Goal: Transaction & Acquisition: Purchase product/service

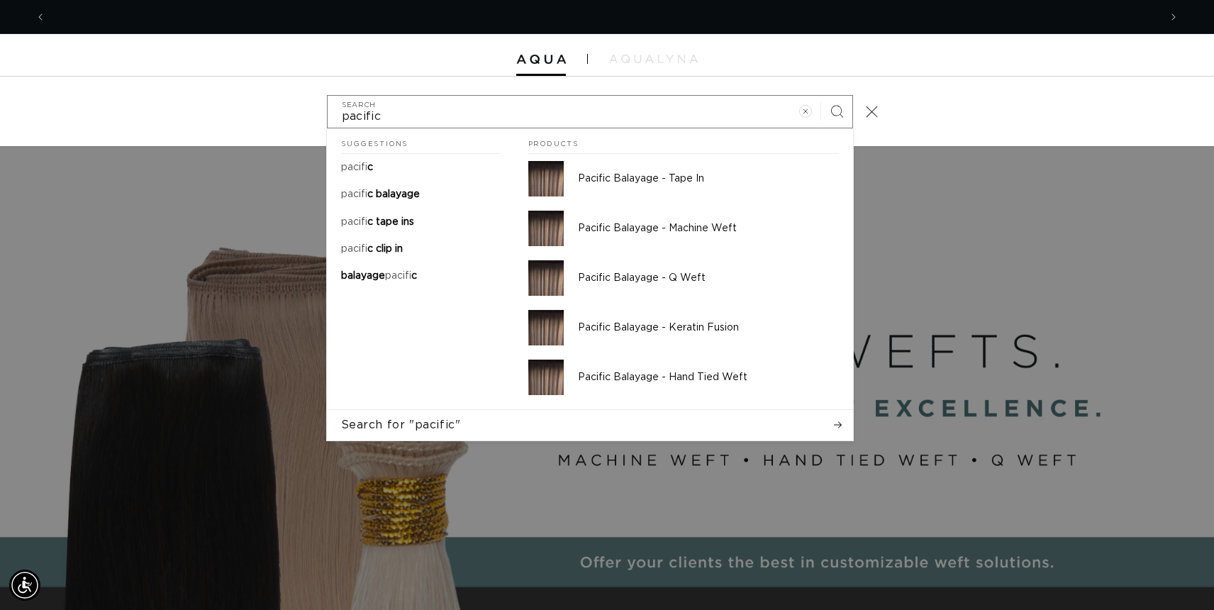
scroll to position [0, 2226]
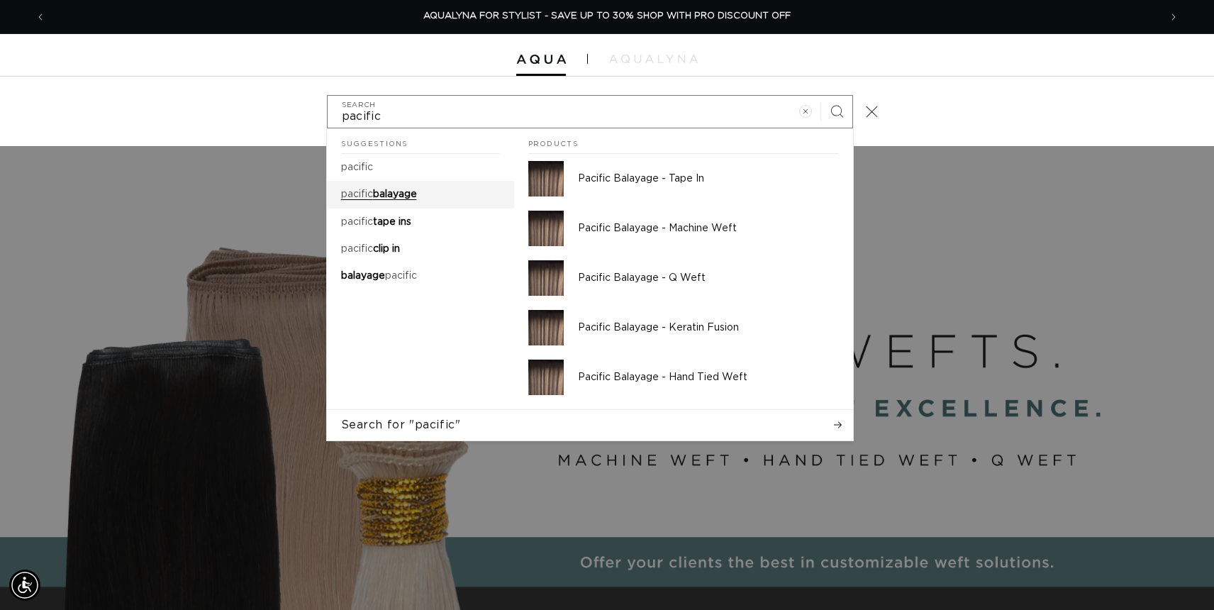
type input "pacific"
click at [417, 191] on span "balayage" at bounding box center [395, 194] width 44 height 10
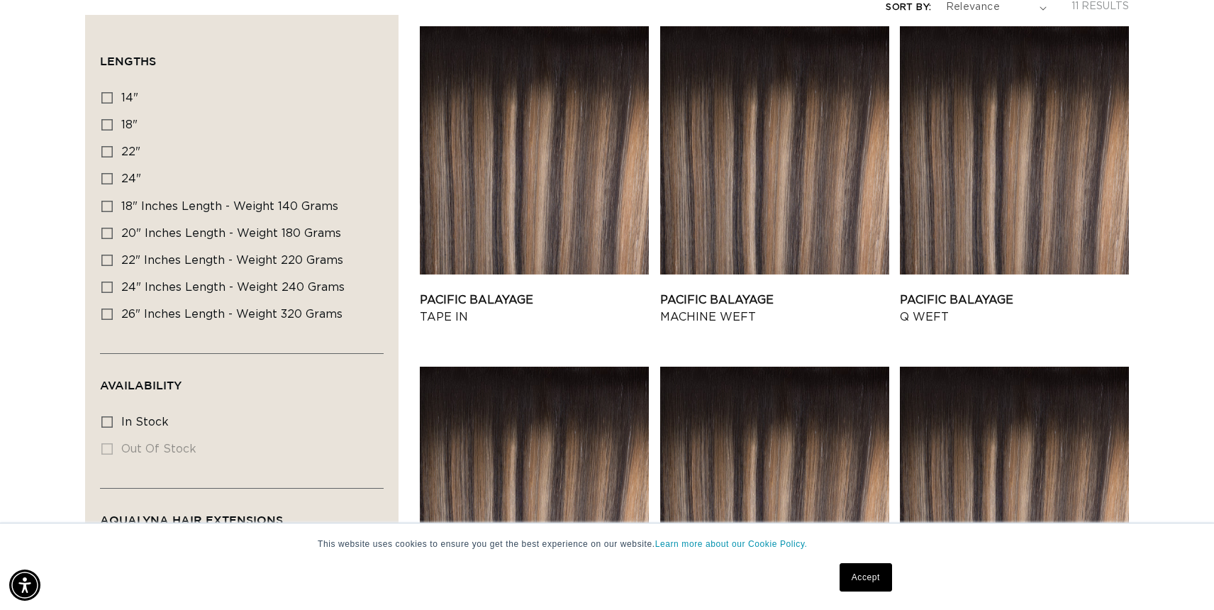
scroll to position [319, 0]
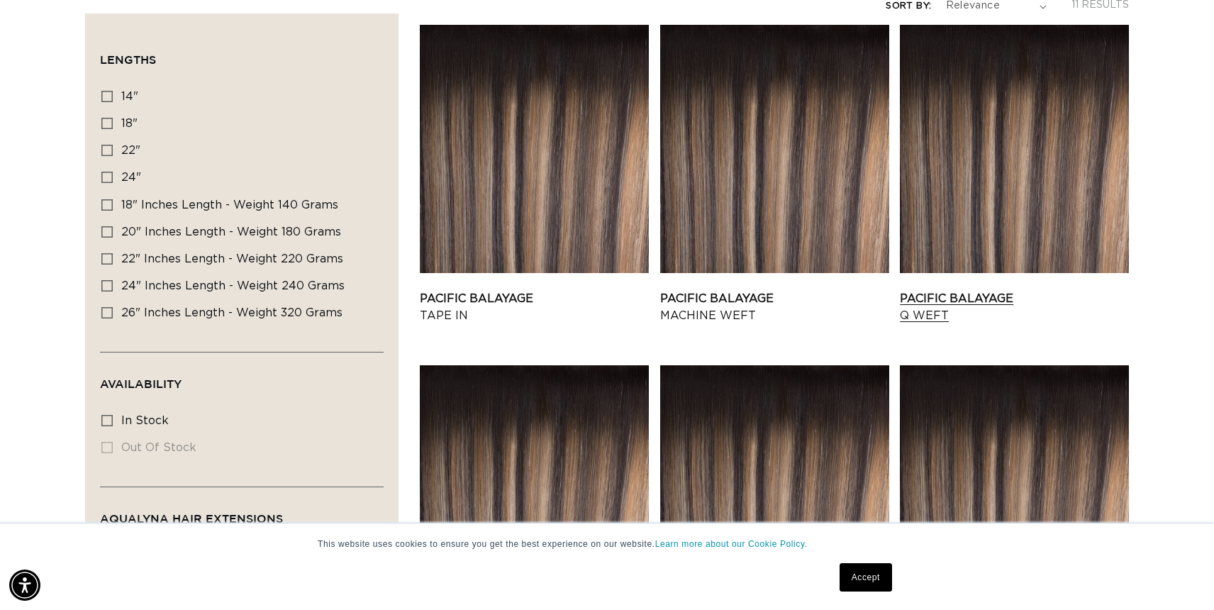
click at [1075, 290] on link "Pacific Balayage Q Weft" at bounding box center [1014, 307] width 229 height 34
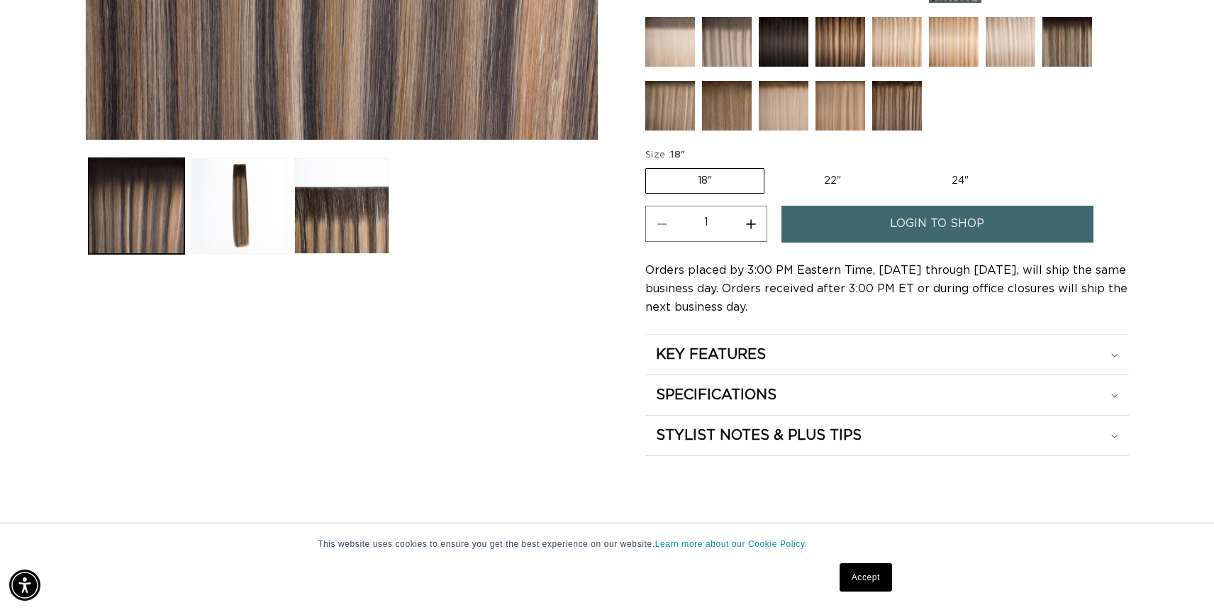
scroll to position [558, 0]
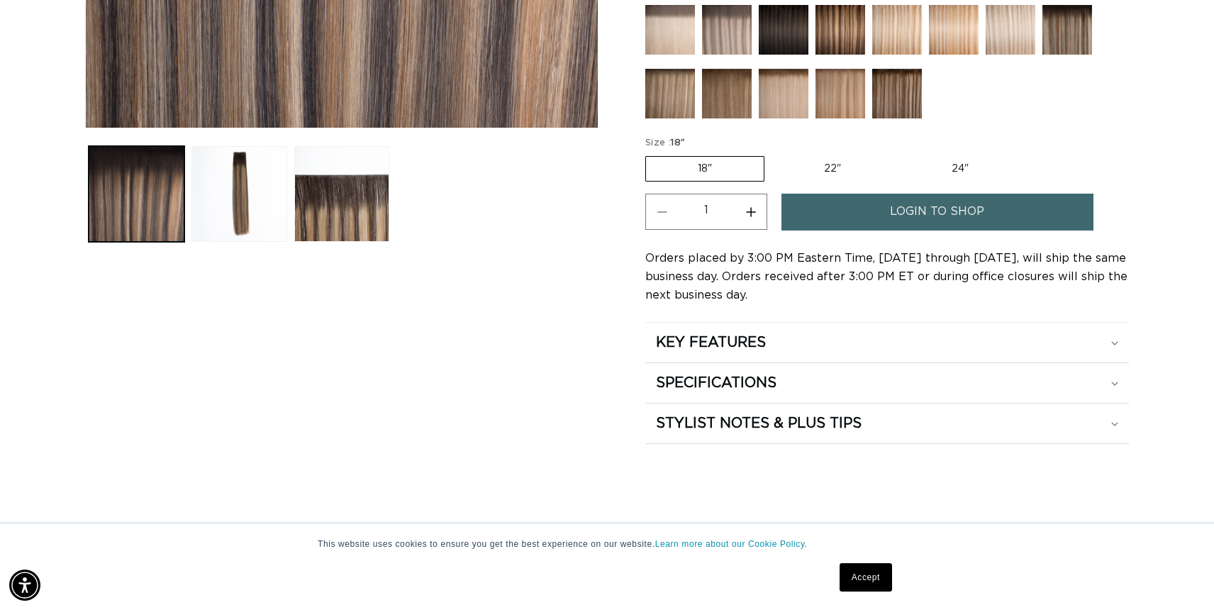
click at [908, 225] on span "login to shop" at bounding box center [937, 212] width 94 height 36
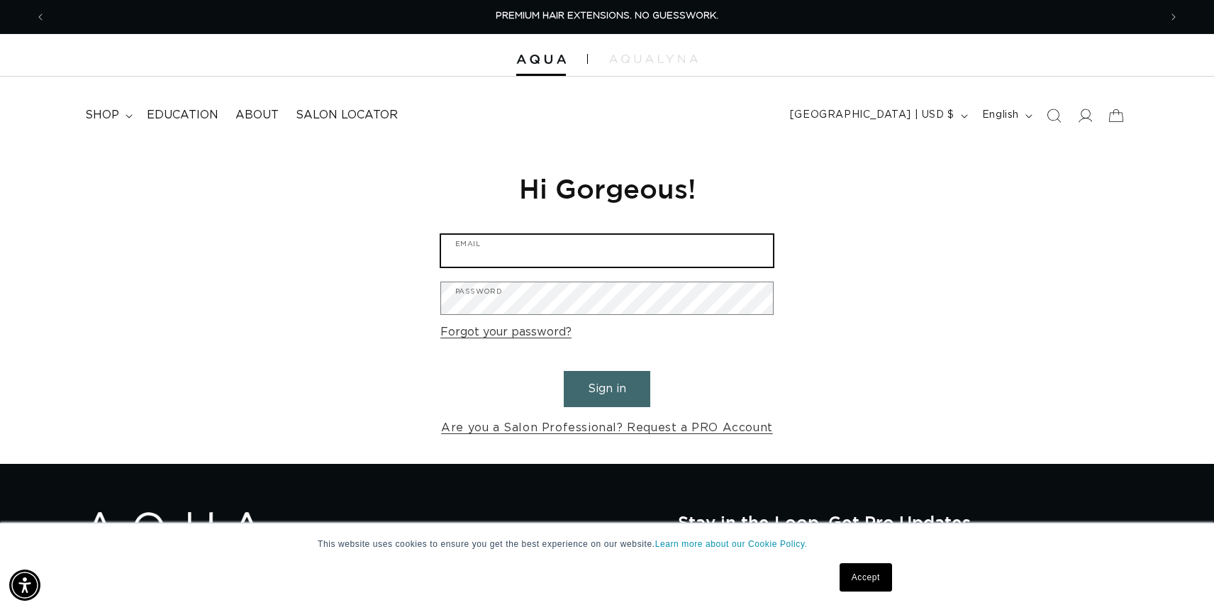
click at [550, 247] on input "Email" at bounding box center [607, 251] width 332 height 32
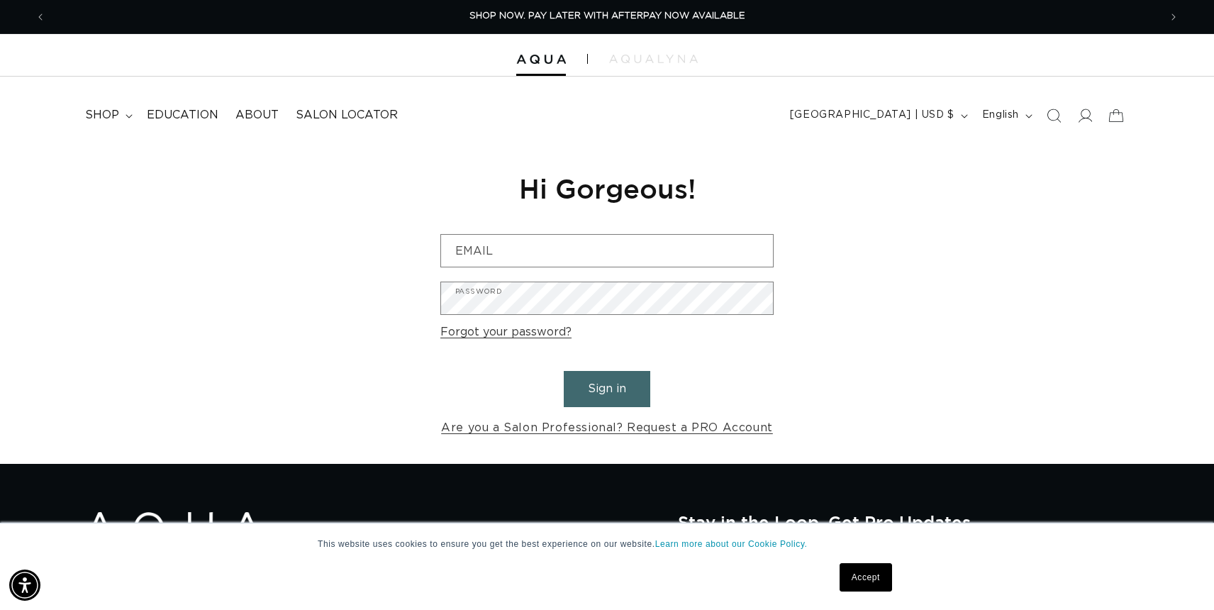
click at [836, 261] on div "Reset your password We will send you an email to reset your password Email Subm…" at bounding box center [607, 304] width 1214 height 318
click at [603, 245] on input "Email" at bounding box center [607, 251] width 332 height 32
type input "stephwardrn@yahoo.com"
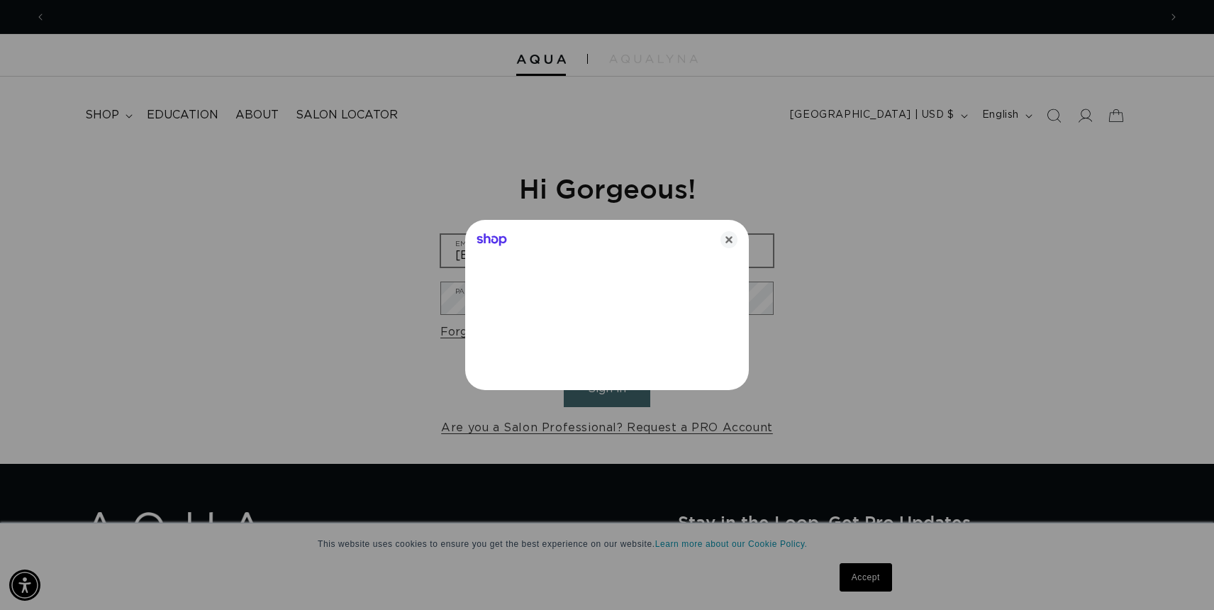
scroll to position [0, 2226]
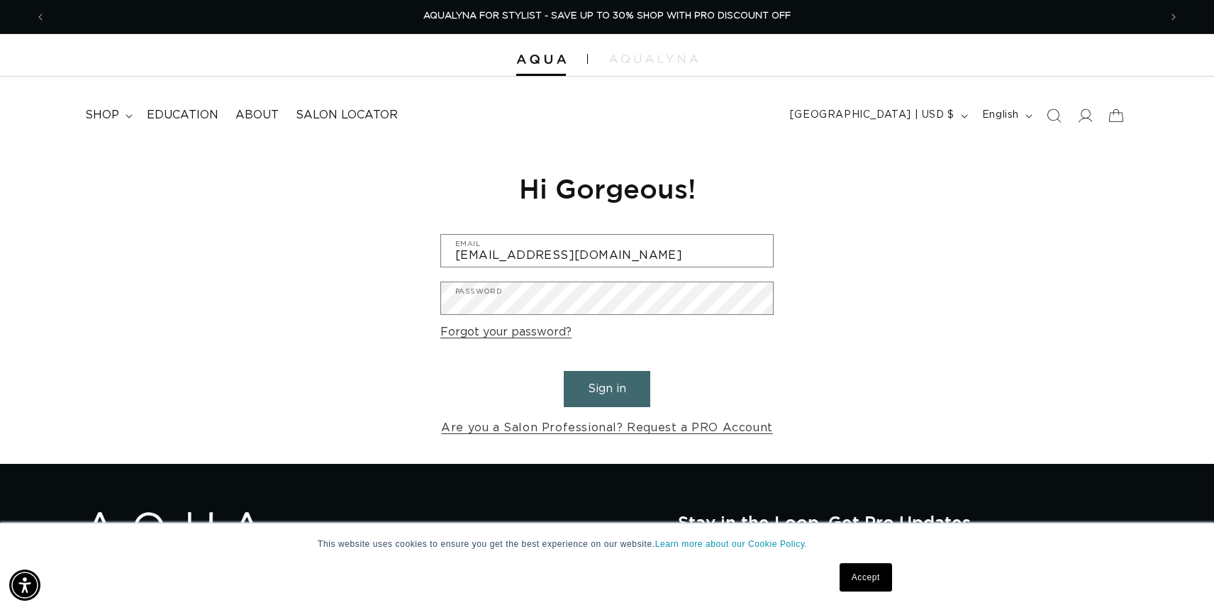
click at [346, 196] on div "Reset your password We will send you an email to reset your password Email Subm…" at bounding box center [607, 304] width 1214 height 318
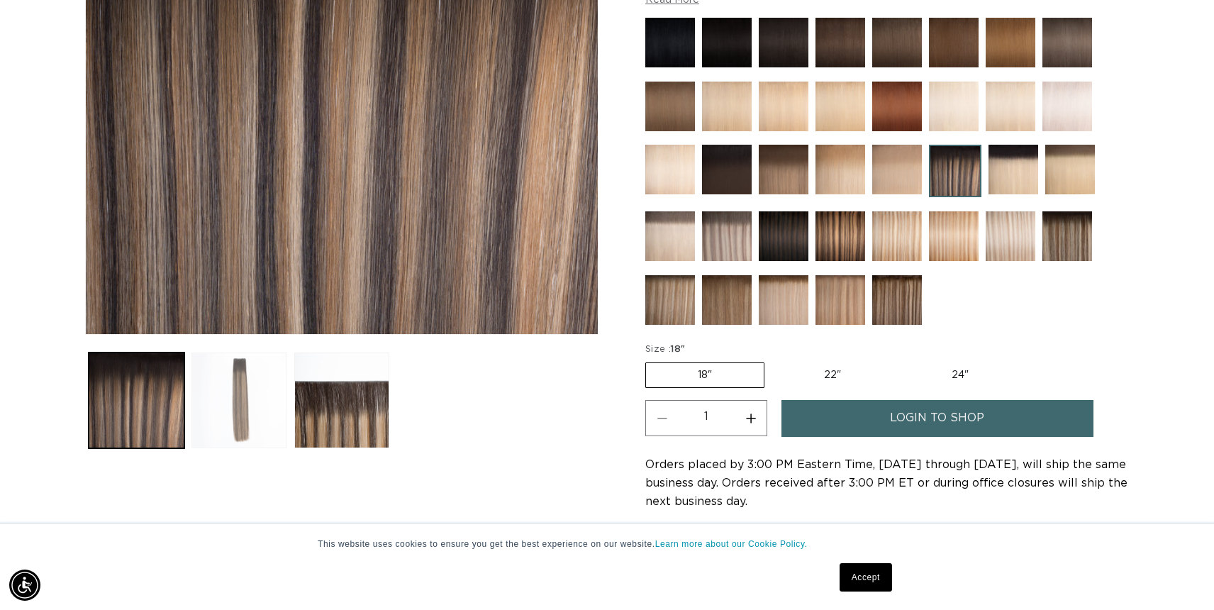
scroll to position [0, 2226]
click at [247, 416] on button "Load image 2 in gallery view" at bounding box center [239, 400] width 96 height 96
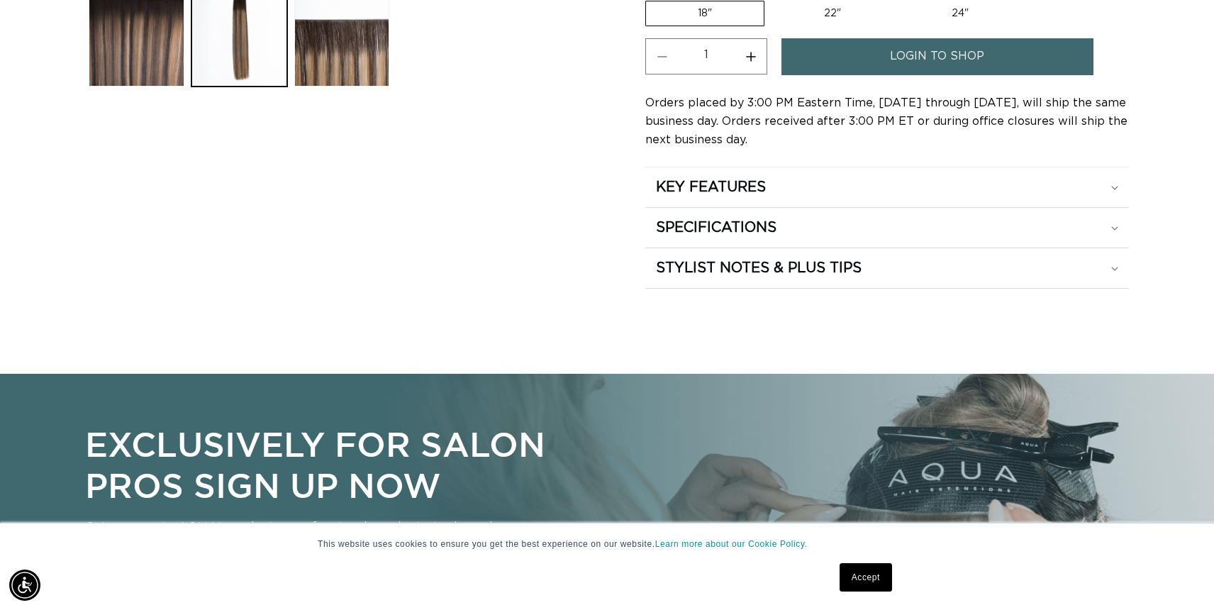
scroll to position [720, 0]
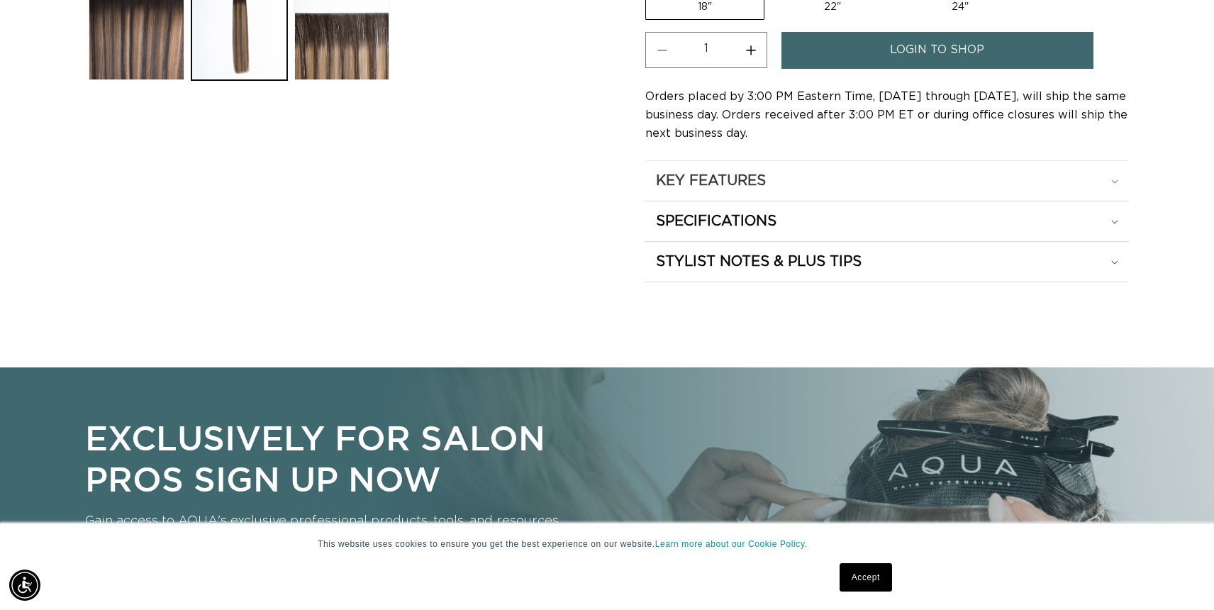
click at [1064, 181] on div "KEY FEATURES" at bounding box center [887, 181] width 462 height 18
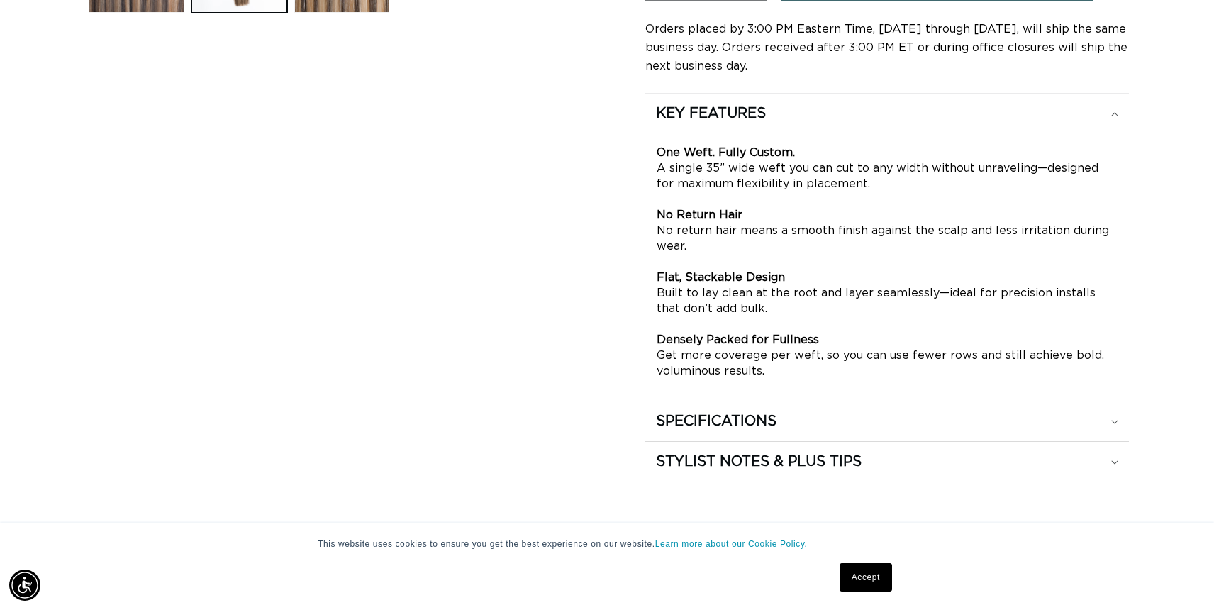
scroll to position [788, 0]
click at [1085, 418] on div "SPECIFICATIONS" at bounding box center [887, 420] width 462 height 18
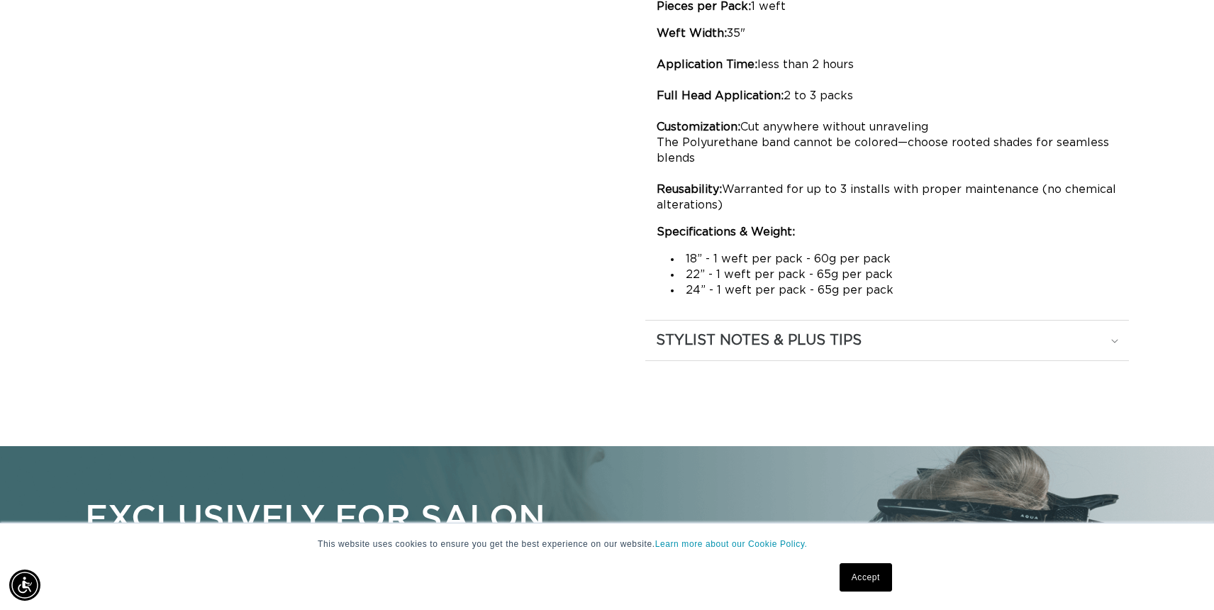
scroll to position [1050, 0]
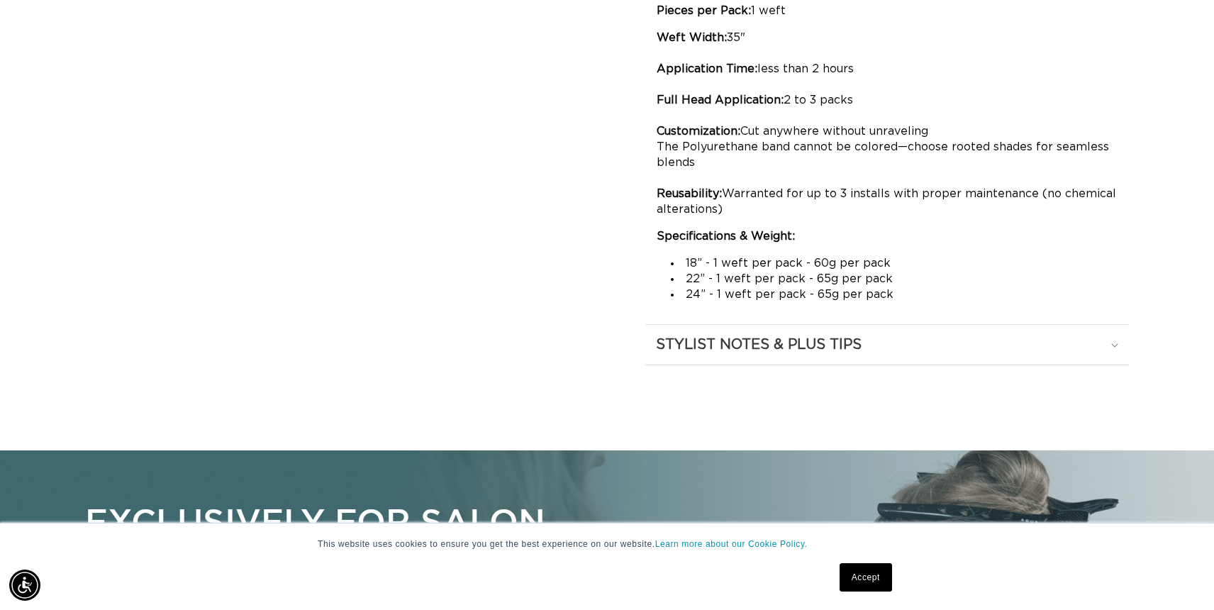
click at [1045, 350] on div "STYLIST NOTES & PLUS TIPS" at bounding box center [887, 344] width 462 height 18
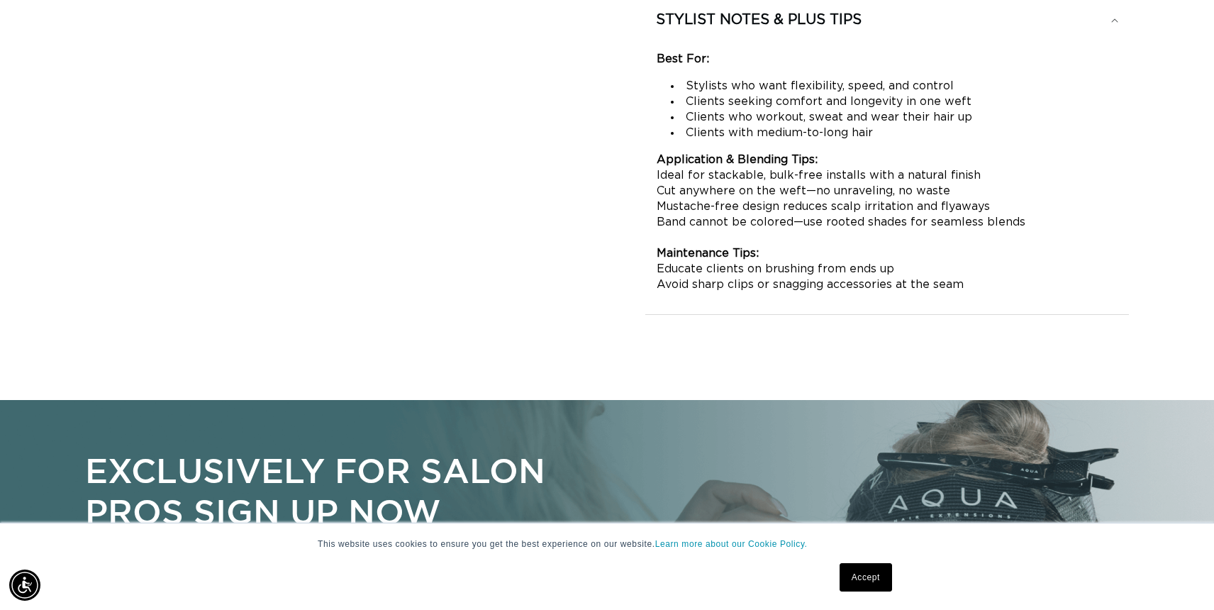
scroll to position [957, 0]
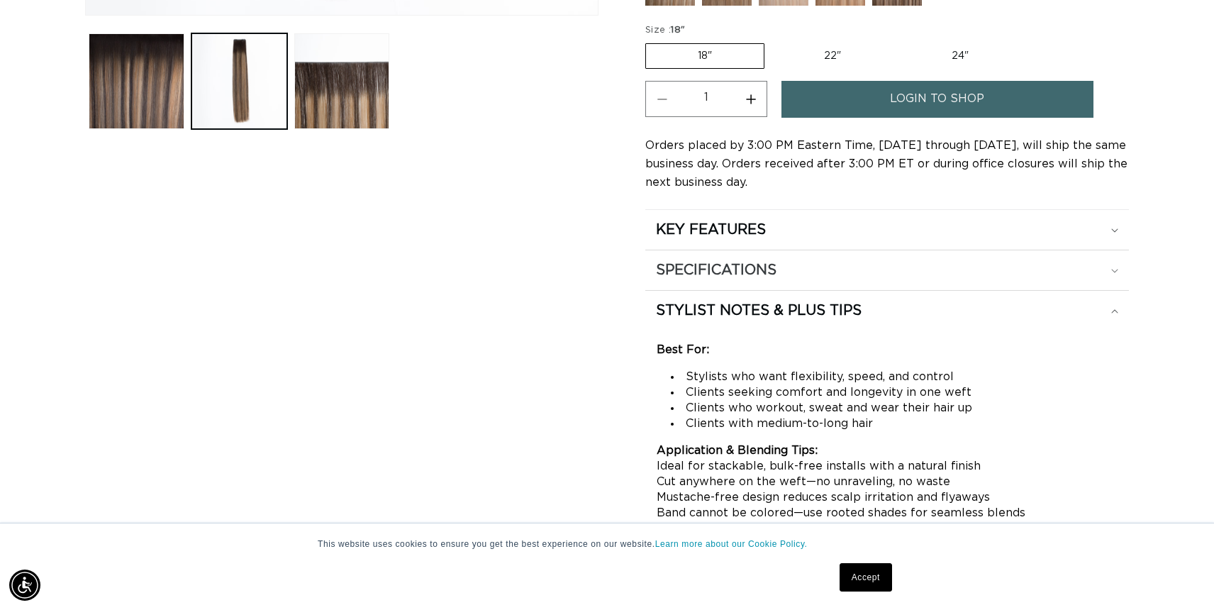
click at [1089, 283] on summary "SPECIFICATIONS" at bounding box center [887, 270] width 484 height 40
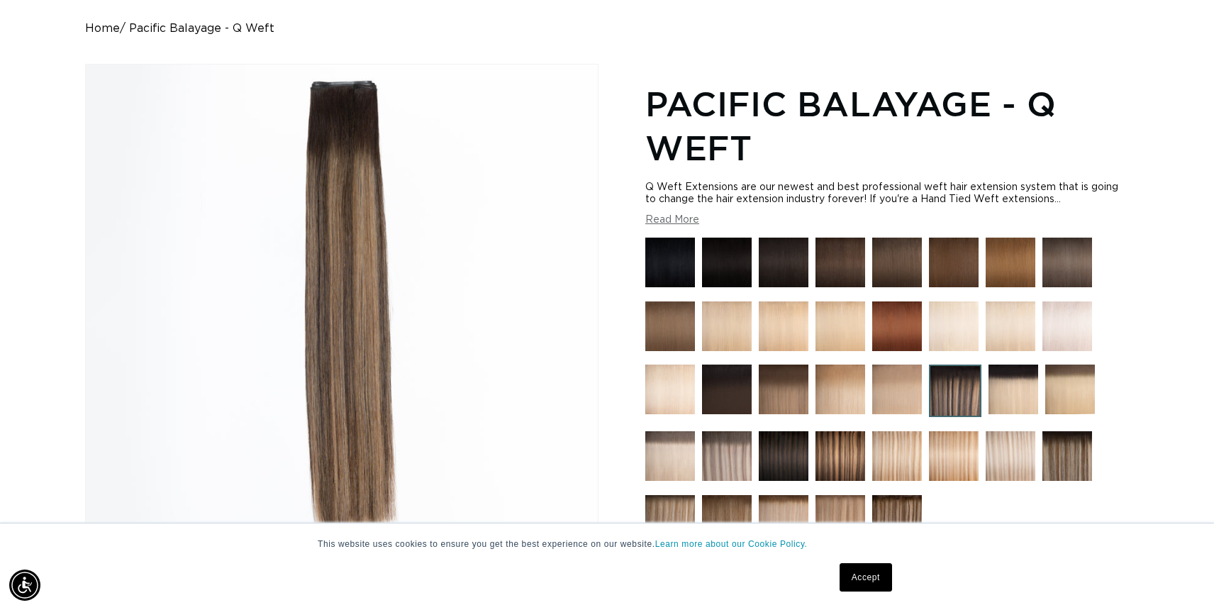
click at [896, 262] on img at bounding box center [897, 263] width 50 height 50
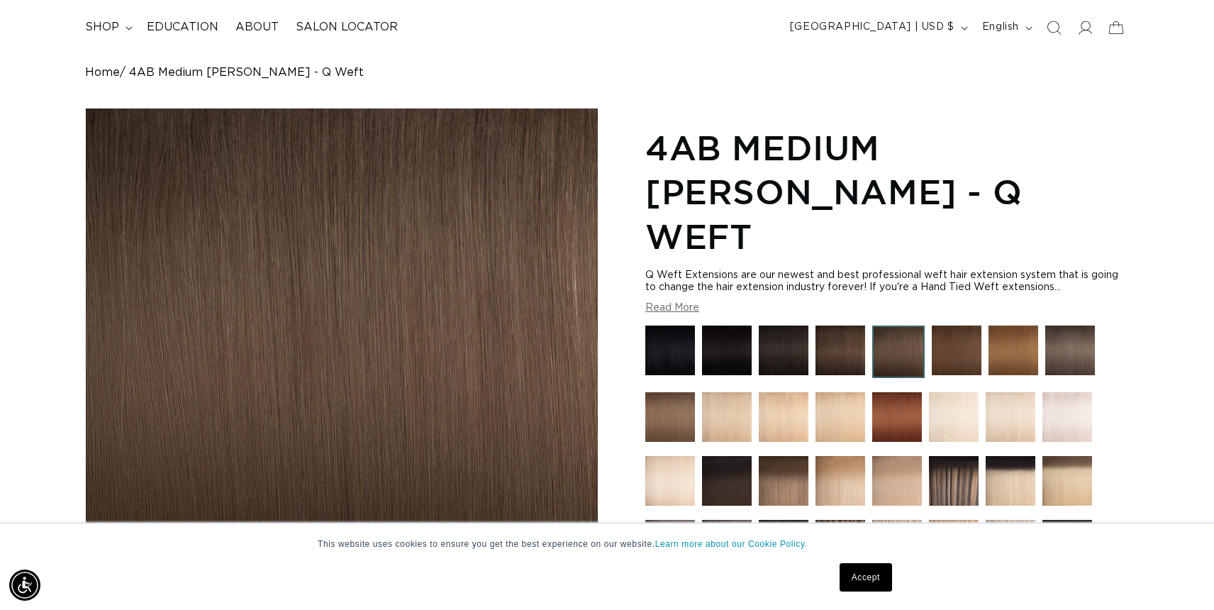
scroll to position [90, 0]
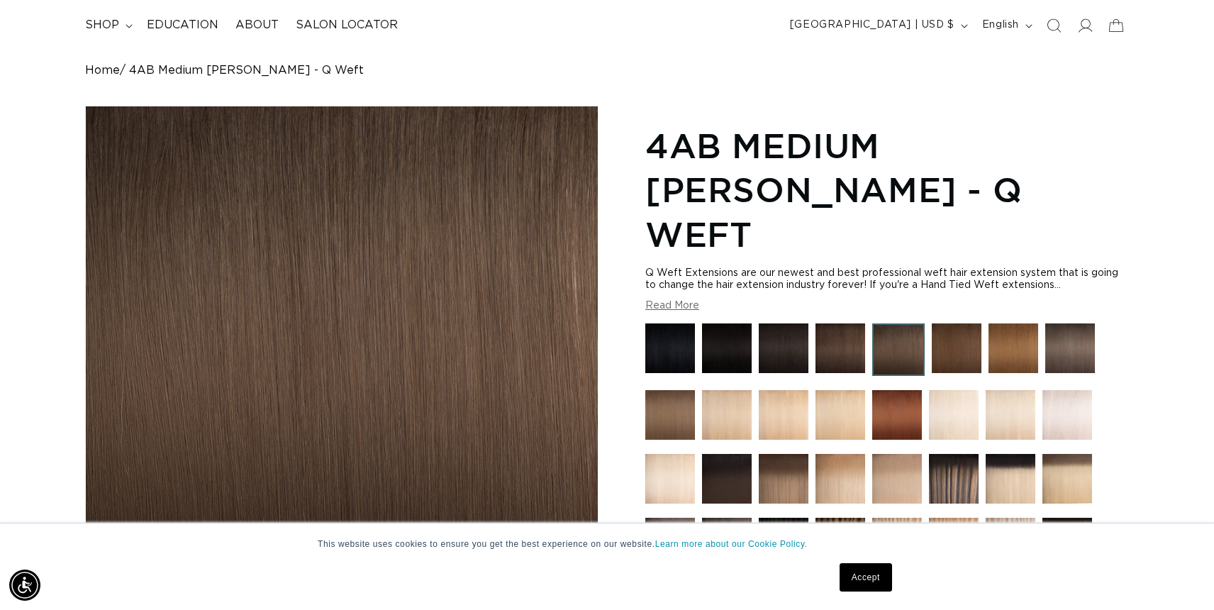
click at [1064, 325] on img at bounding box center [1070, 348] width 50 height 50
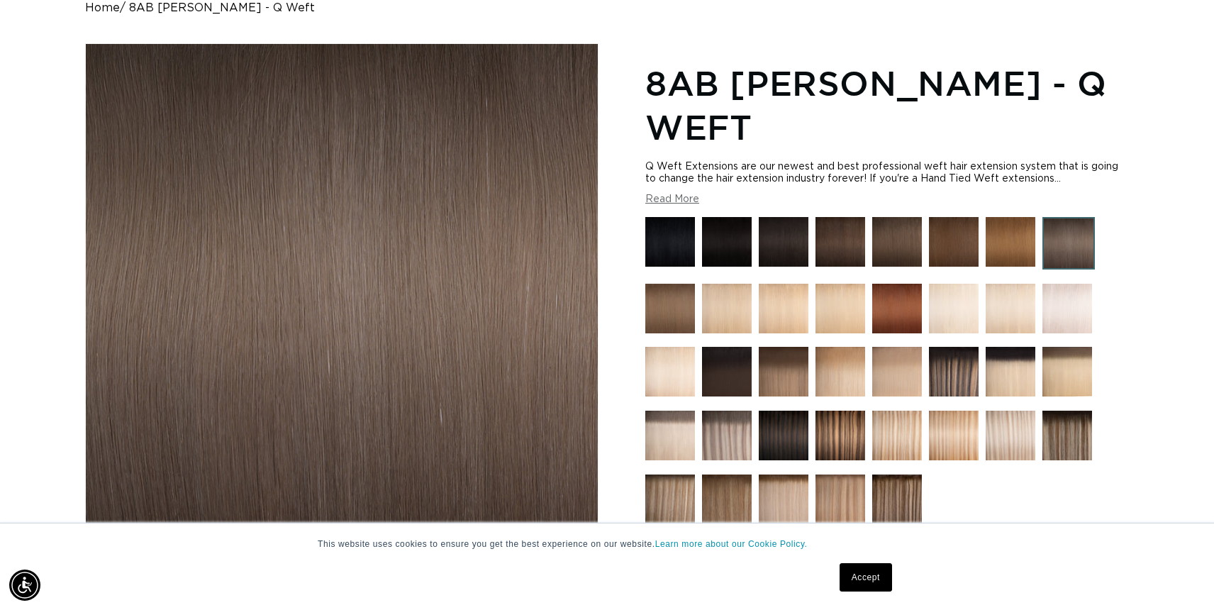
scroll to position [0, 1113]
click at [902, 241] on img at bounding box center [897, 242] width 50 height 50
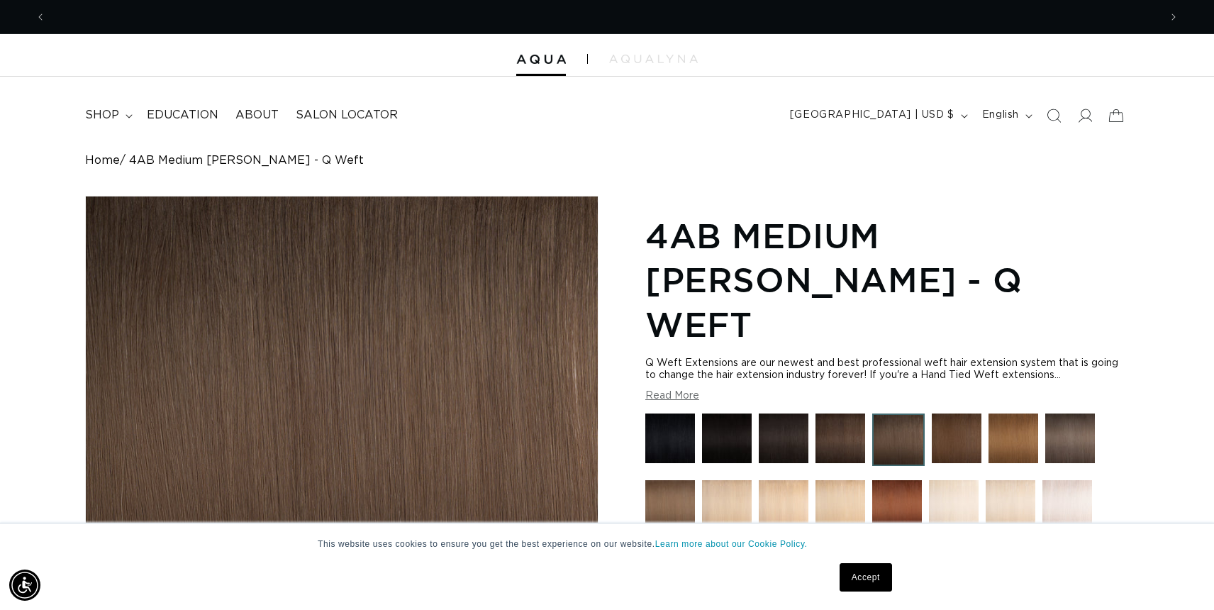
click at [1079, 413] on img at bounding box center [1070, 438] width 50 height 50
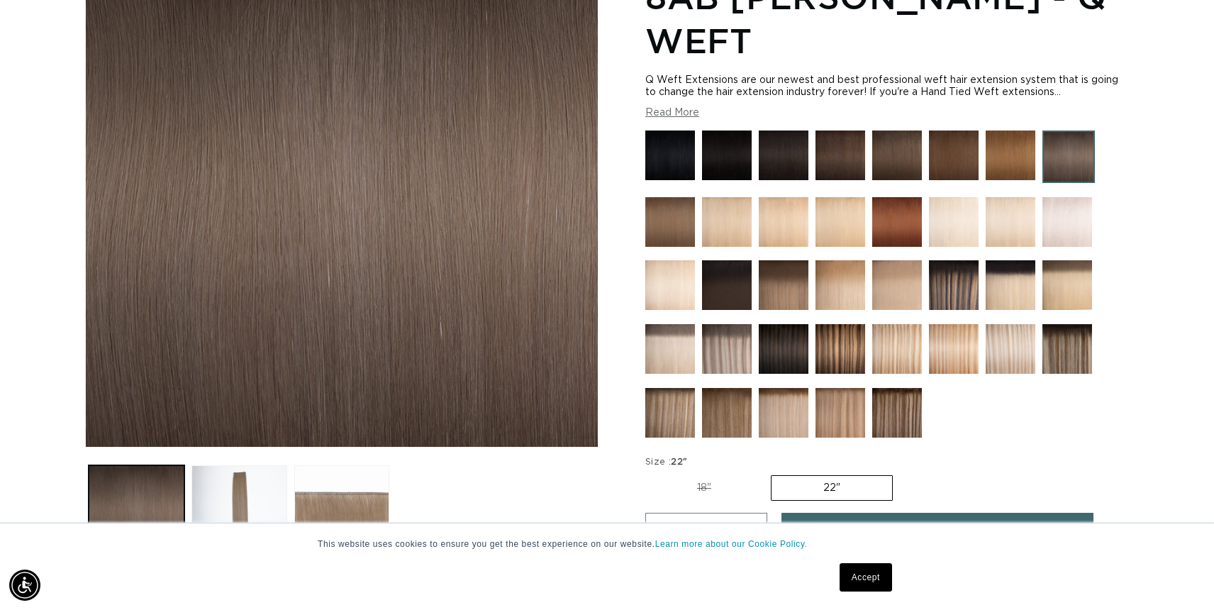
scroll to position [260, 0]
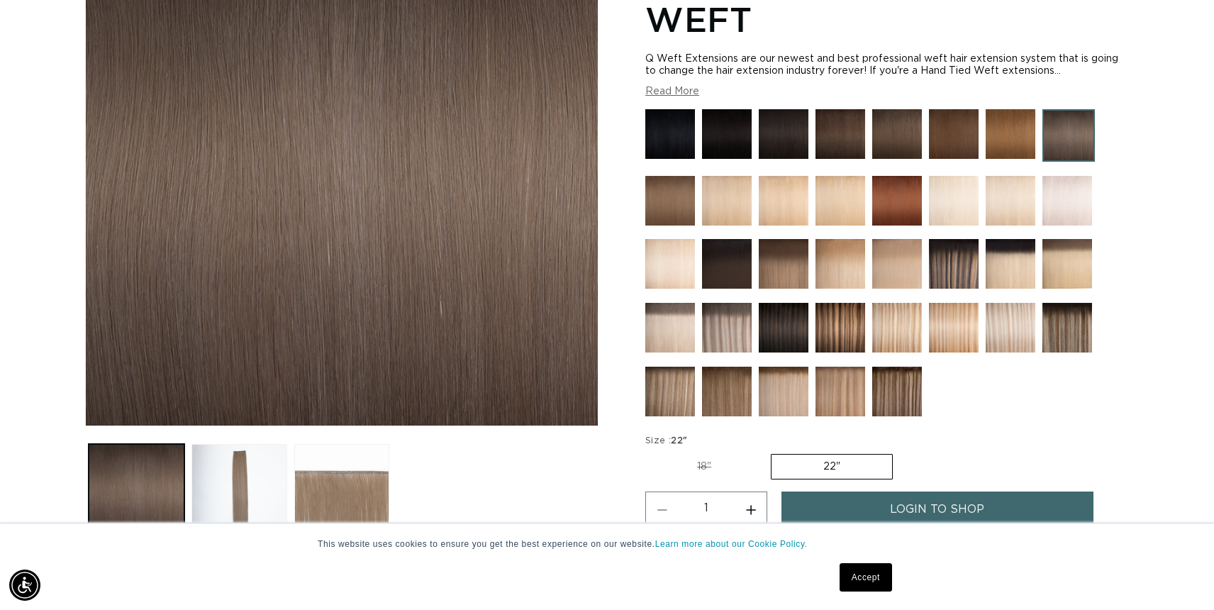
click at [913, 382] on img at bounding box center [897, 392] width 50 height 50
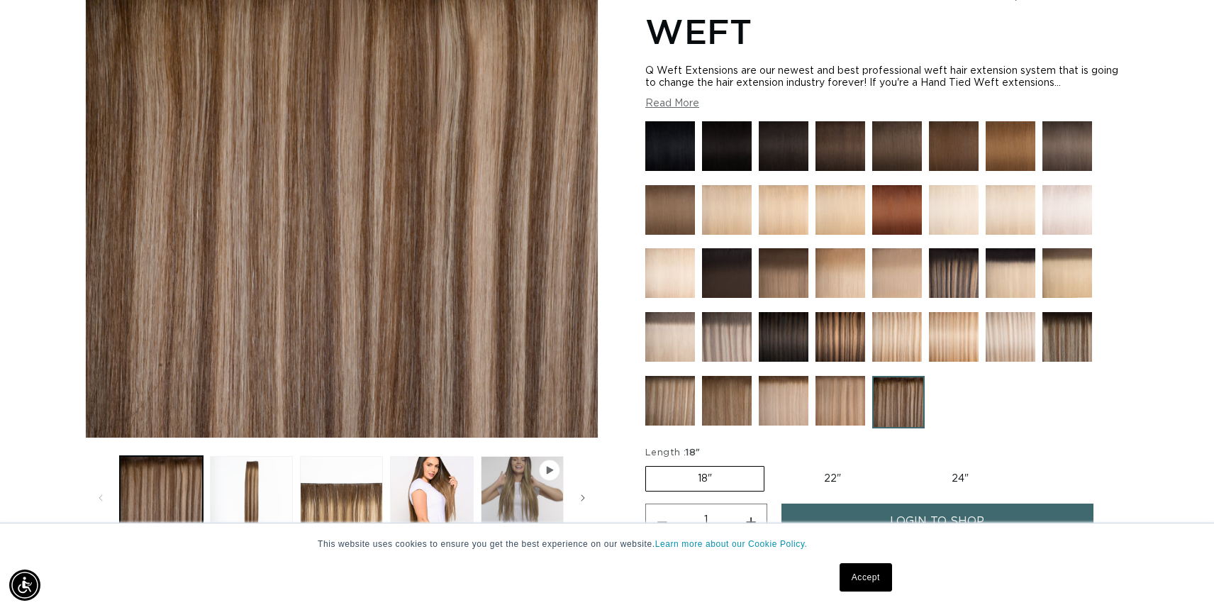
scroll to position [249, 0]
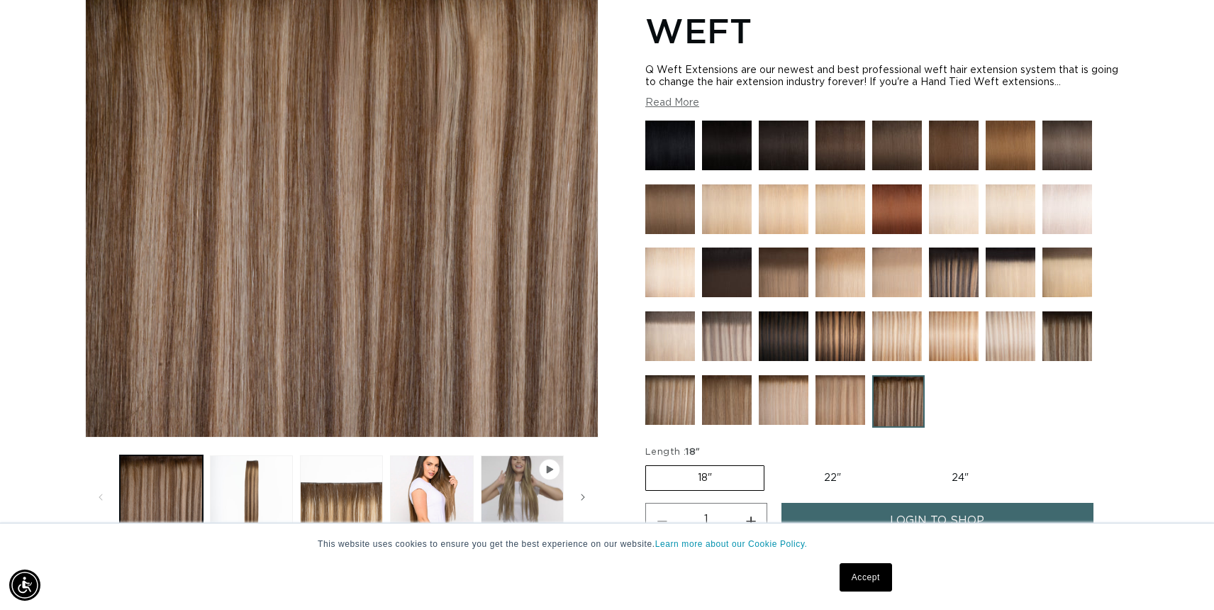
click at [963, 258] on img at bounding box center [954, 272] width 50 height 50
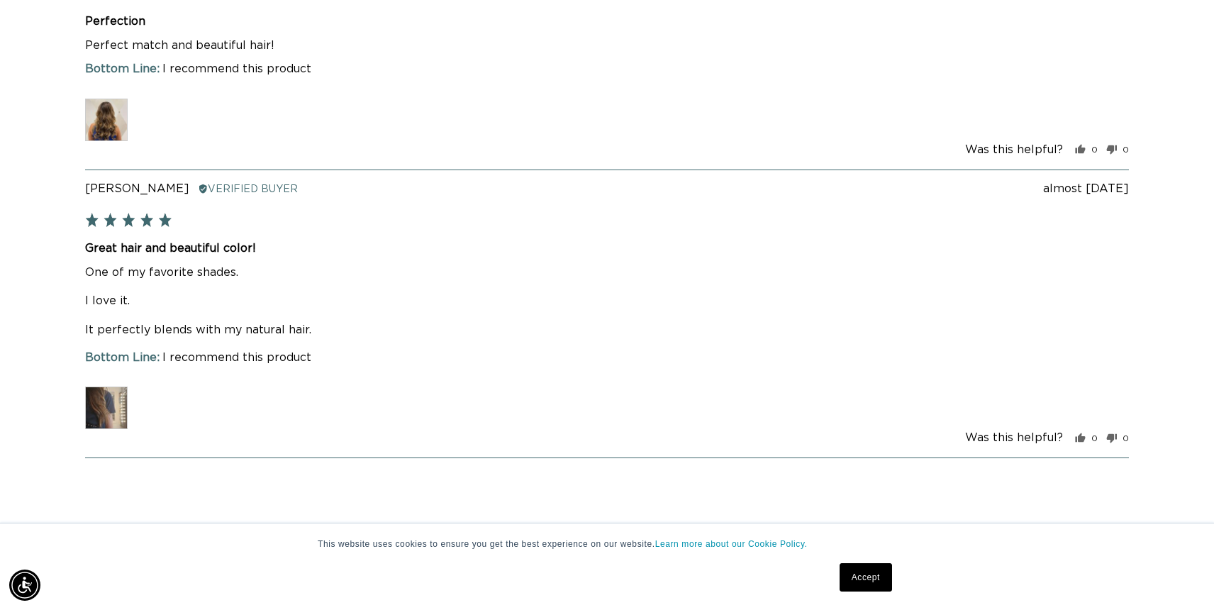
click at [554, 341] on div "Review posted almost 2 years ago Renata B. Reviewed by Renata B. Verified Buyer…" at bounding box center [607, 313] width 1044 height 289
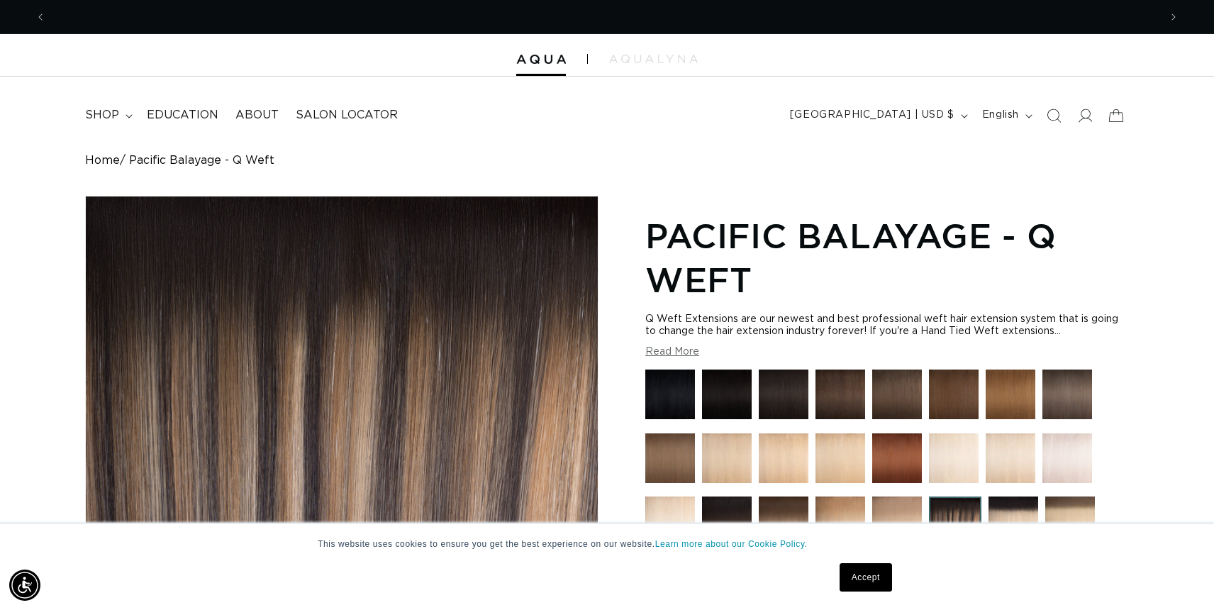
scroll to position [0, 1113]
click at [1079, 405] on img at bounding box center [1067, 394] width 50 height 50
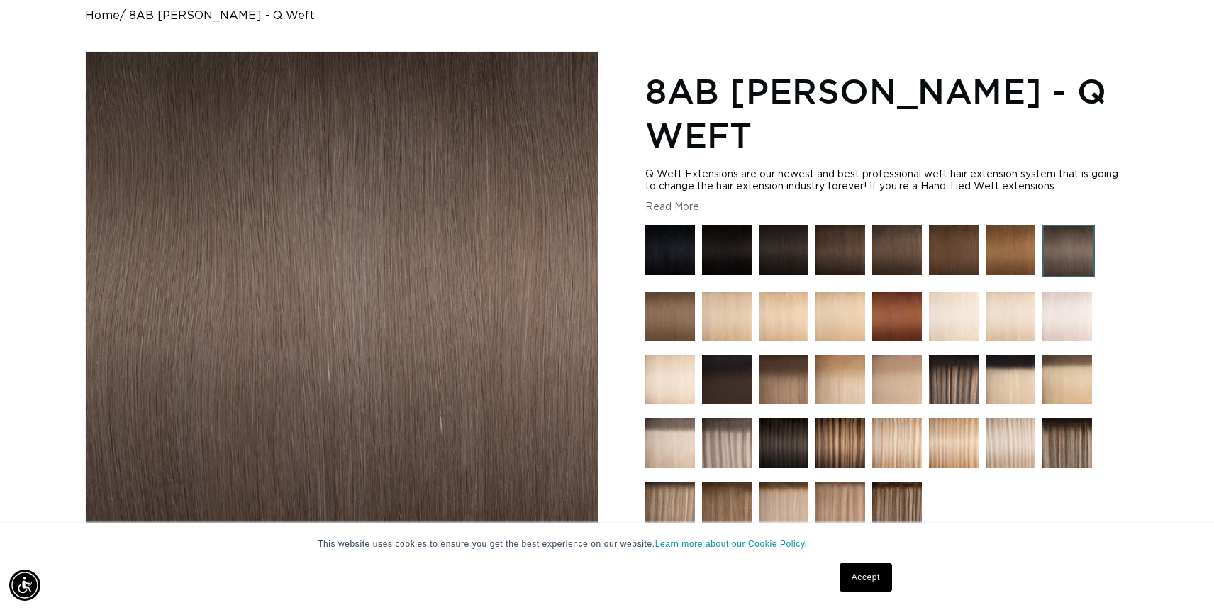
click at [682, 208] on button "Read More" at bounding box center [672, 207] width 54 height 12
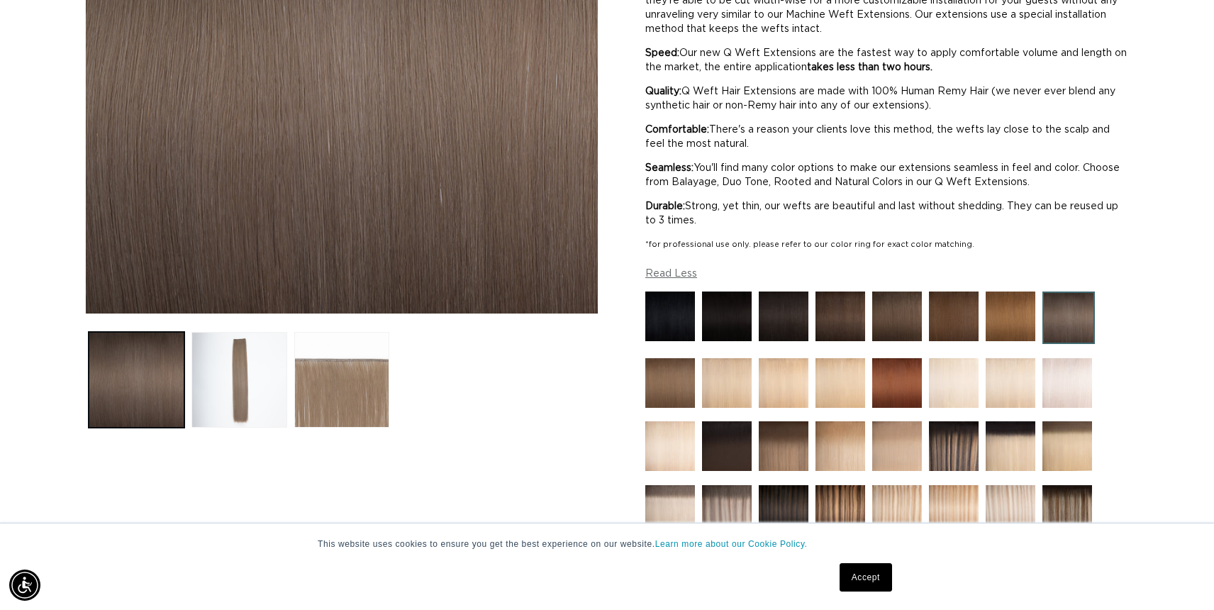
scroll to position [373, 0]
click at [257, 369] on button "Load image 2 in gallery view" at bounding box center [239, 379] width 96 height 96
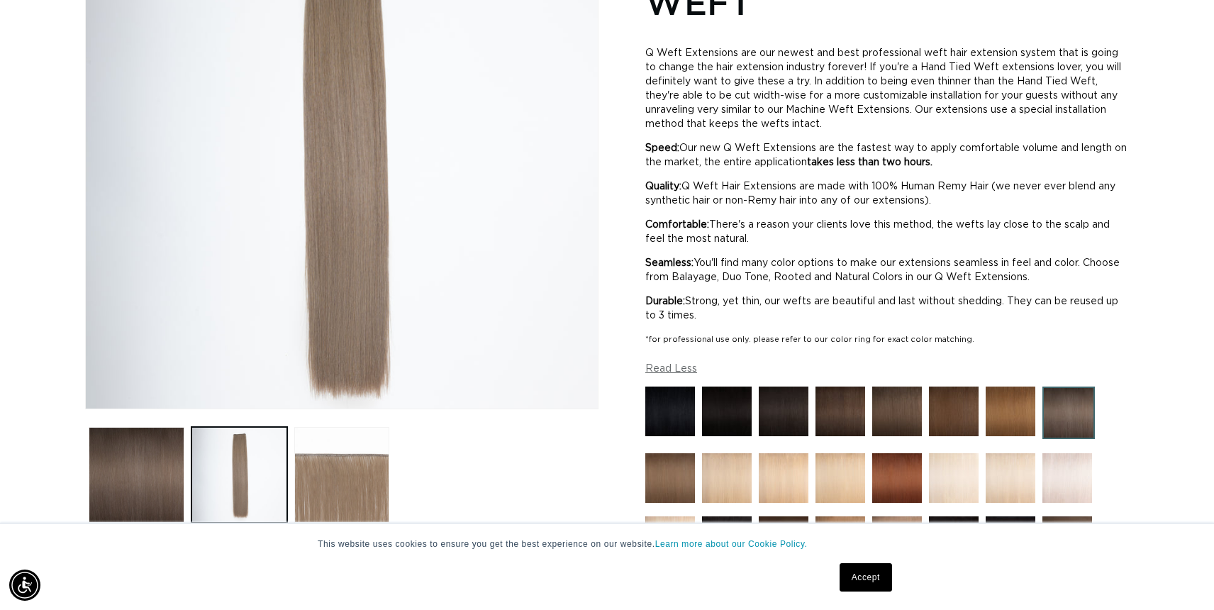
scroll to position [287, 0]
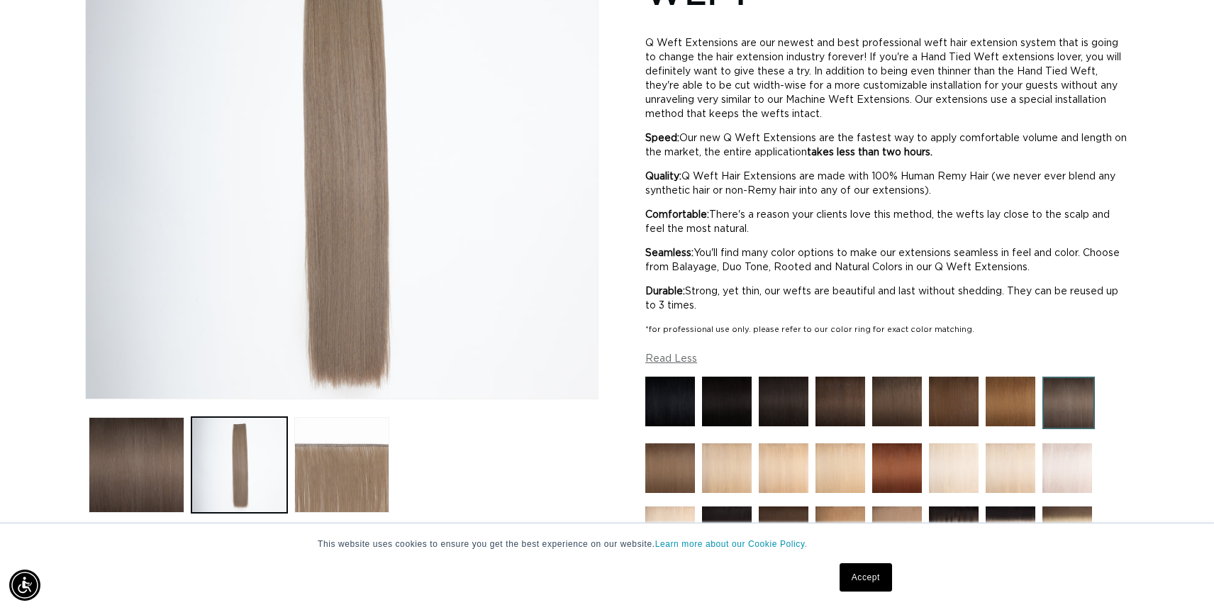
click at [900, 403] on img at bounding box center [897, 402] width 50 height 50
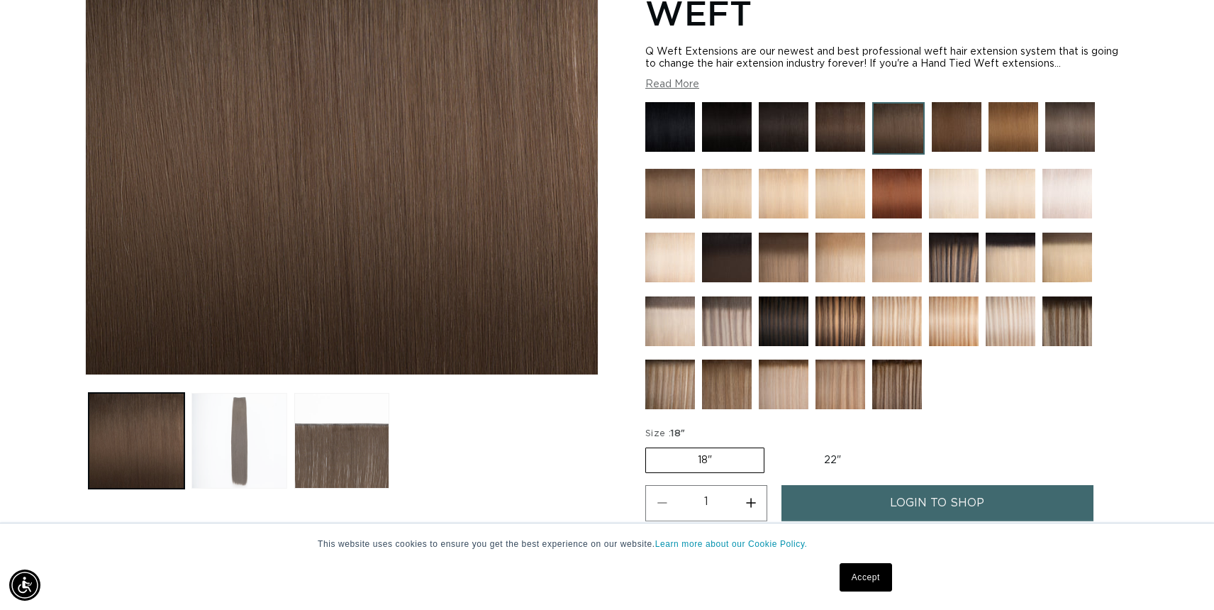
click at [242, 443] on button "Load image 2 in gallery view" at bounding box center [239, 441] width 96 height 96
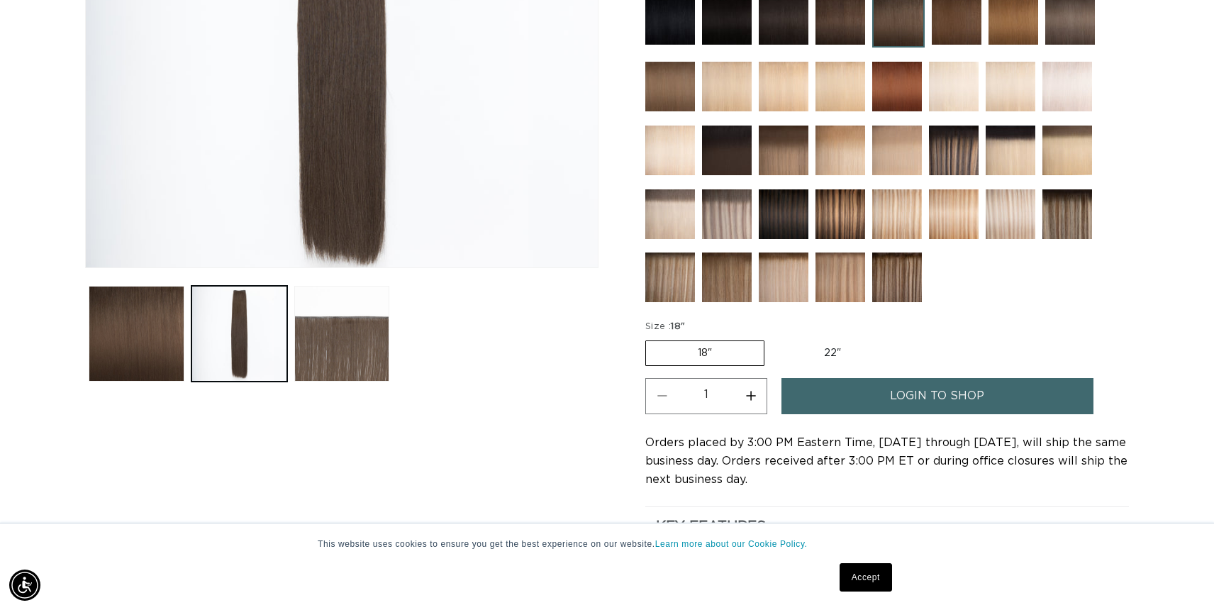
scroll to position [422, 0]
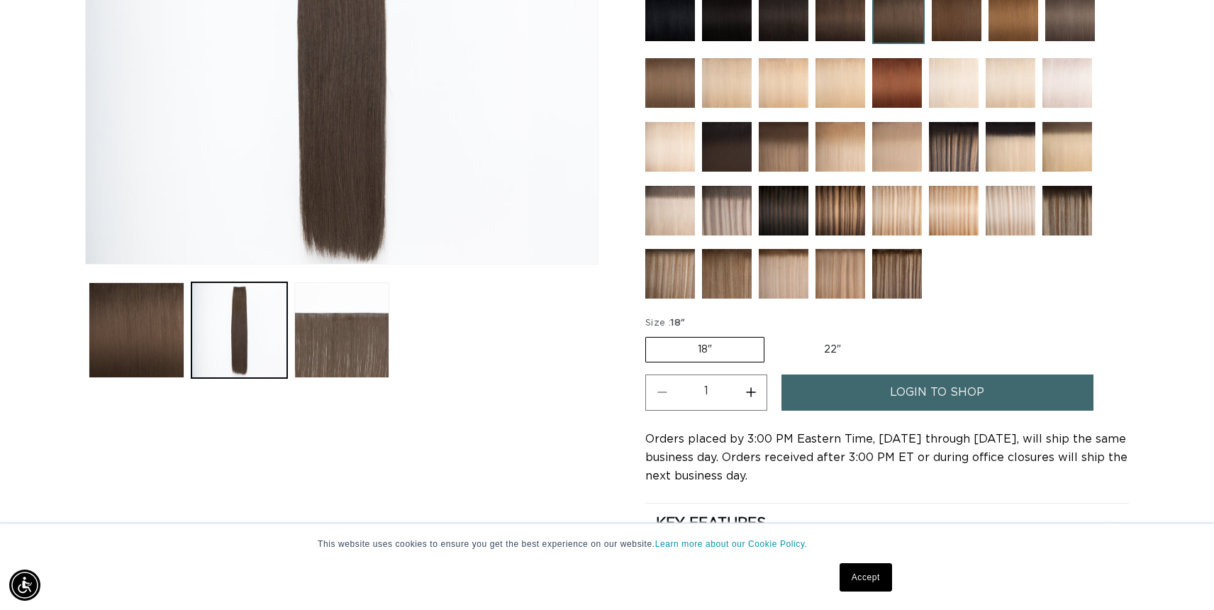
click at [740, 337] on label "18" Variant sold out or unavailable" at bounding box center [704, 350] width 119 height 26
click at [649, 334] on input "18" Variant sold out or unavailable" at bounding box center [649, 334] width 1 height 1
click at [868, 374] on link "login to shop" at bounding box center [937, 392] width 312 height 36
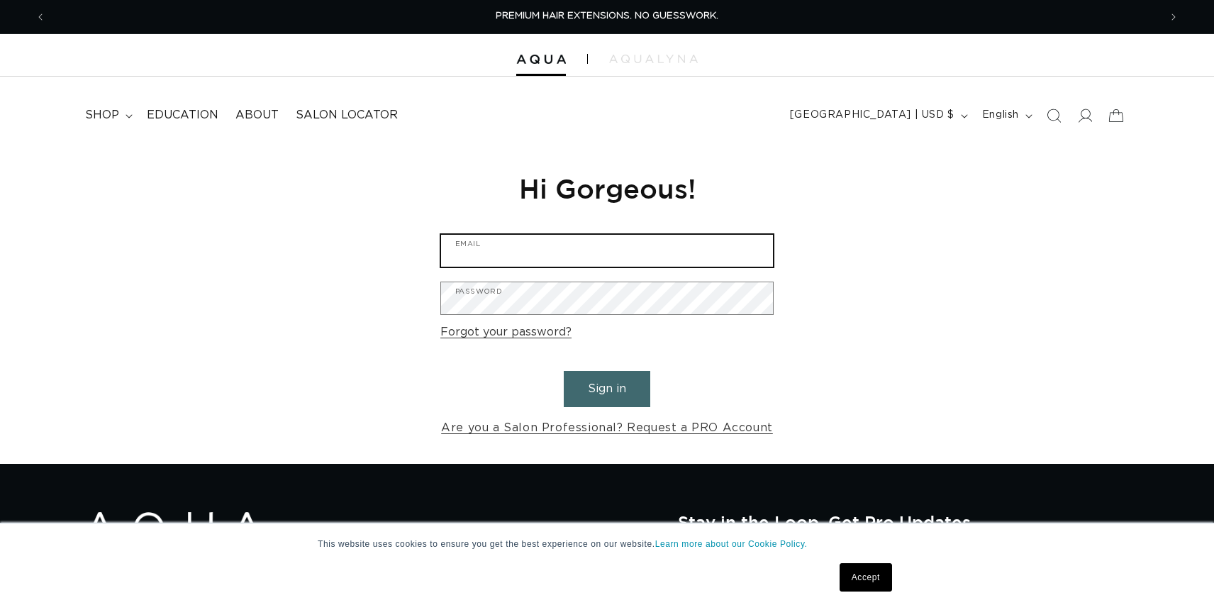
click at [561, 235] on input "Email" at bounding box center [607, 251] width 332 height 32
type input "[EMAIL_ADDRESS][DOMAIN_NAME]"
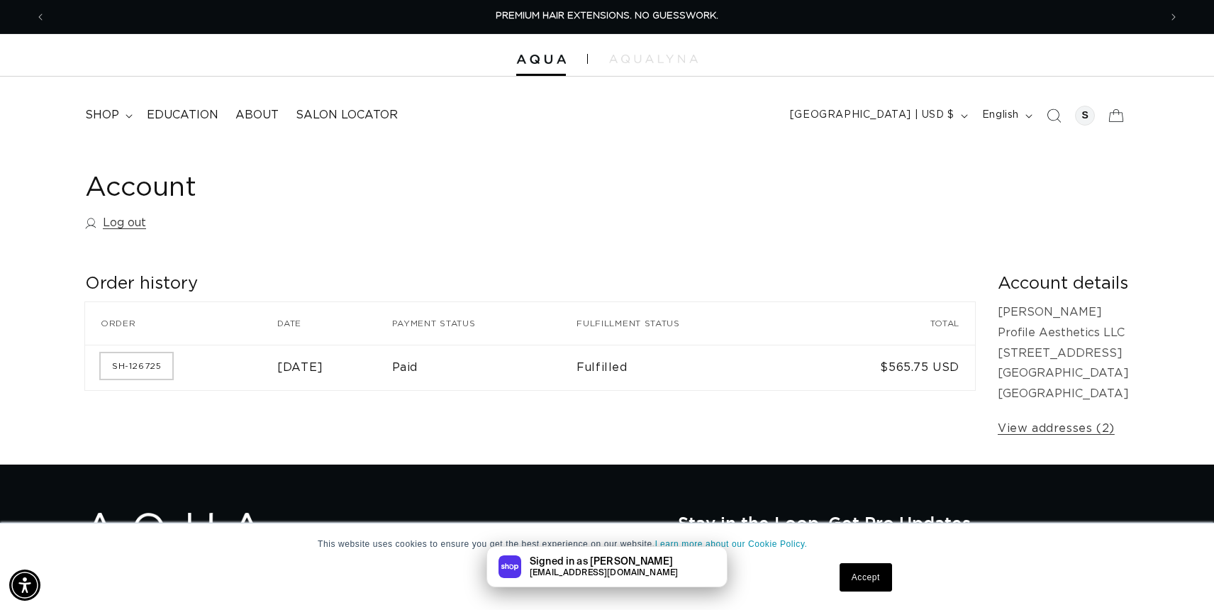
click at [147, 367] on link "SH-126725" at bounding box center [137, 366] width 72 height 26
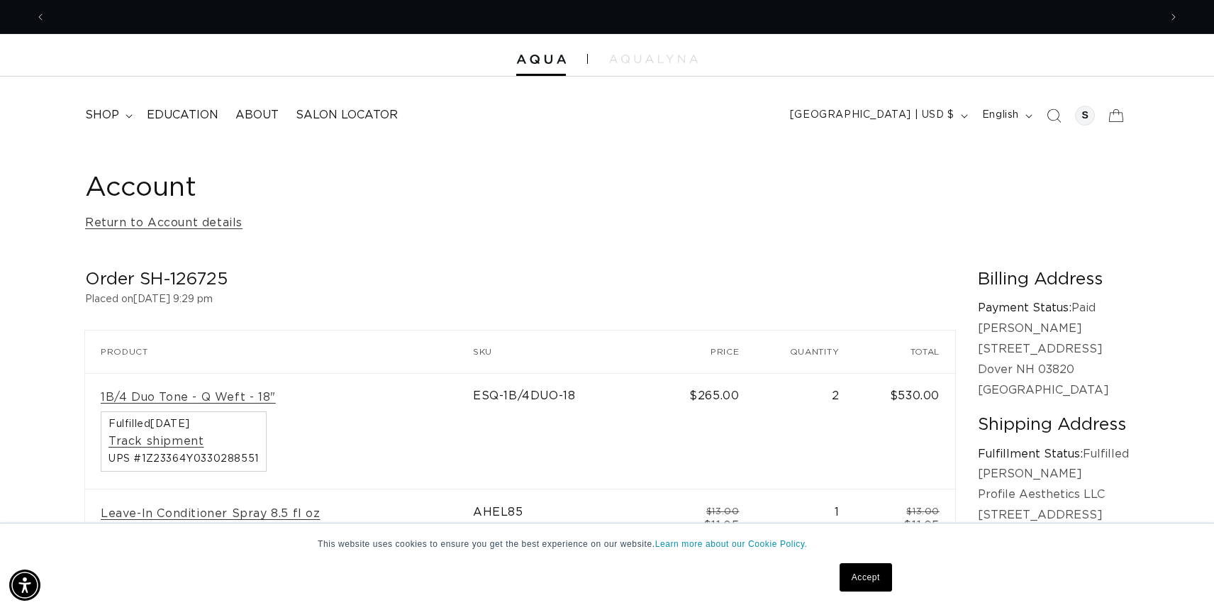
scroll to position [0, 1113]
click at [114, 113] on span "shop" at bounding box center [102, 115] width 34 height 15
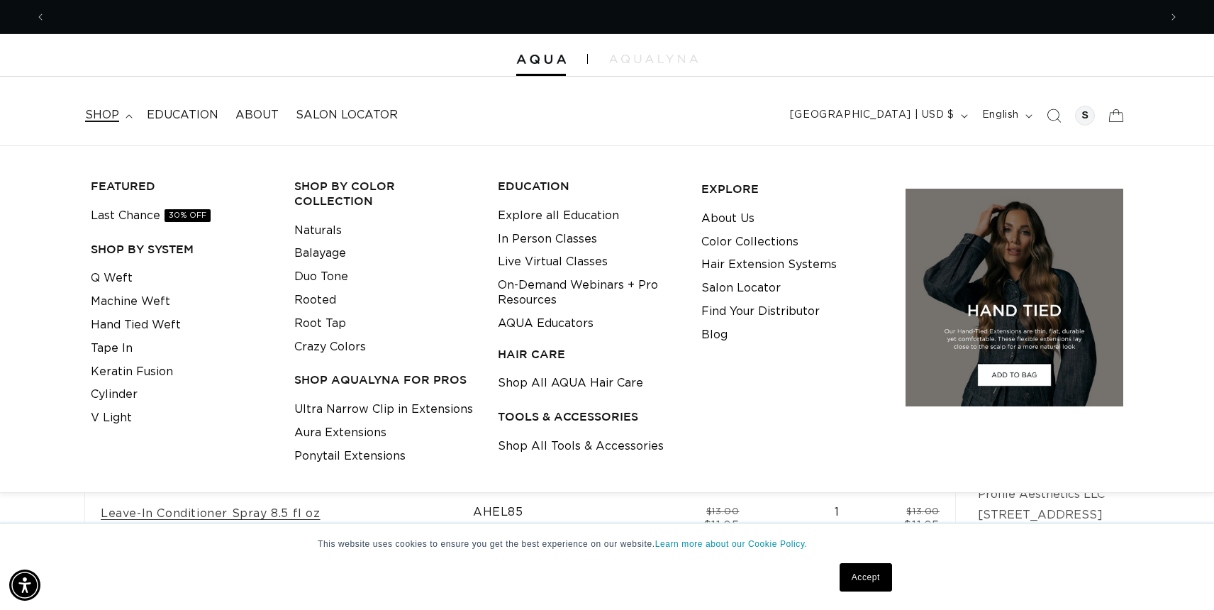
scroll to position [0, 2226]
click at [316, 219] on link "Naturals" at bounding box center [318, 230] width 48 height 23
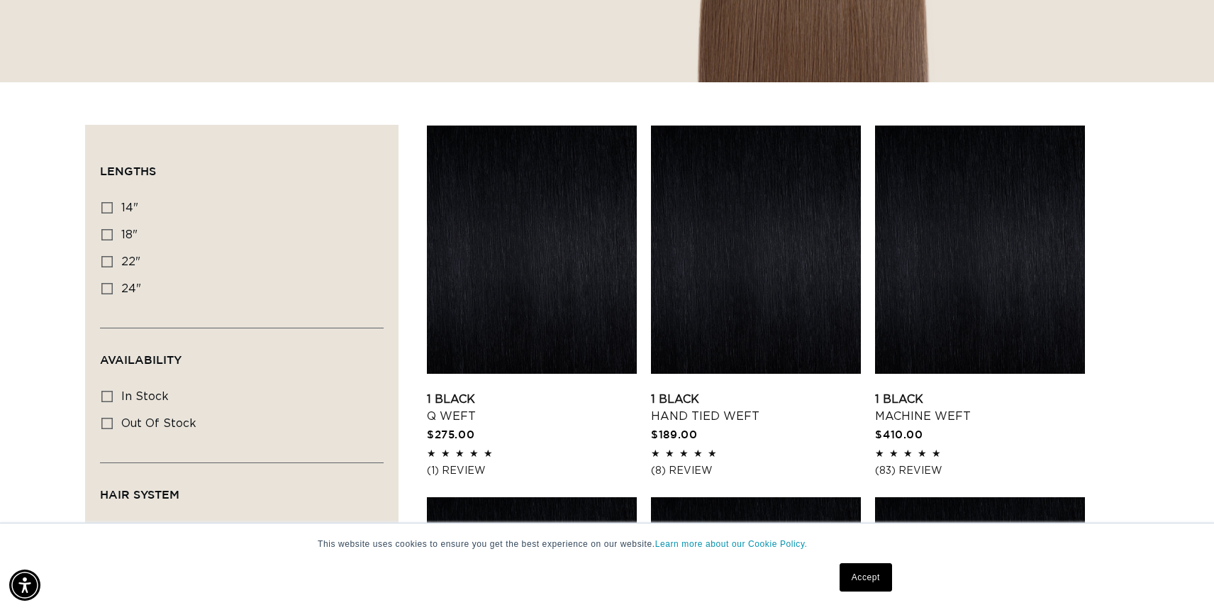
scroll to position [299, 0]
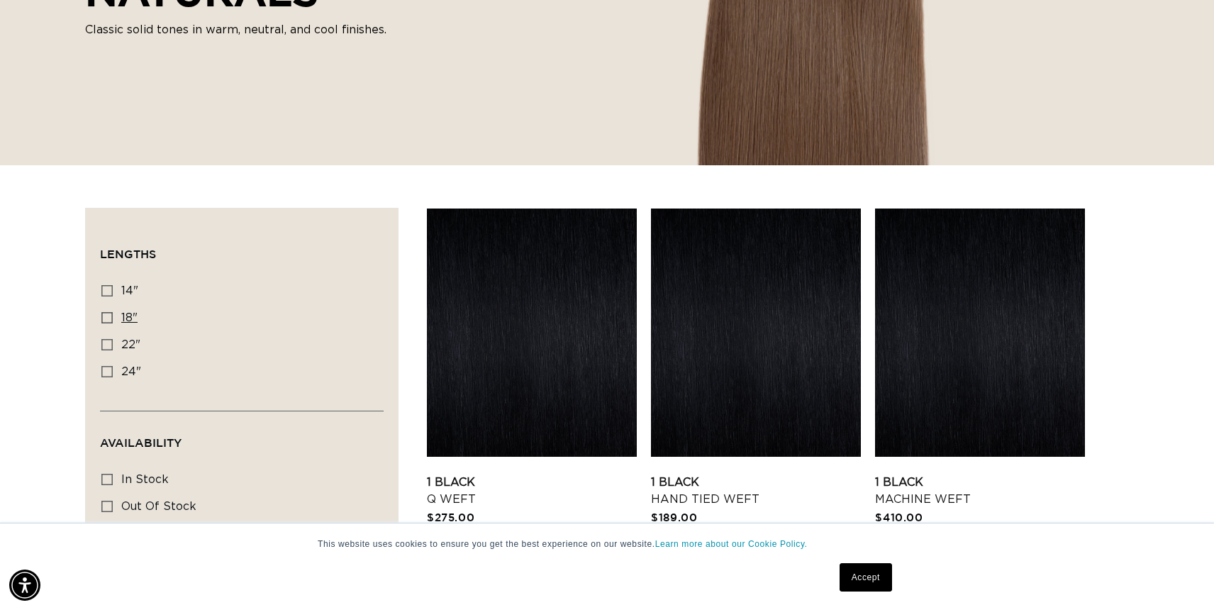
click at [108, 315] on icon at bounding box center [106, 317] width 11 height 11
click at [108, 315] on input "18" 18" (99 products)" at bounding box center [106, 317] width 11 height 11
checkbox input "true"
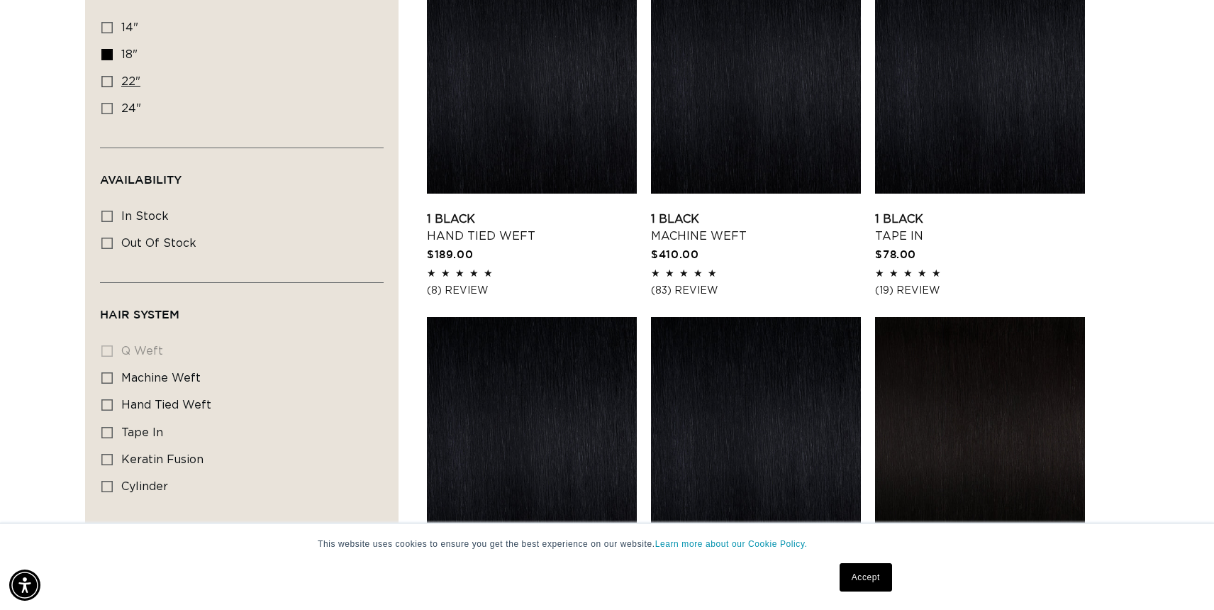
scroll to position [564, 0]
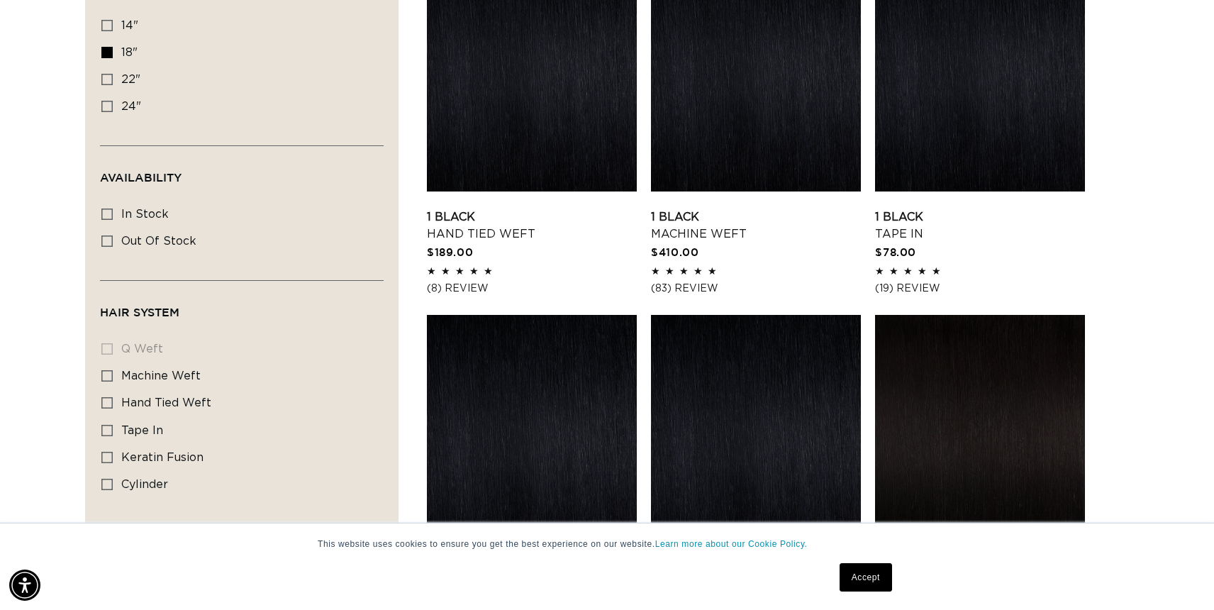
click at [107, 347] on li "q weft q weft (0 products)" at bounding box center [237, 349] width 272 height 27
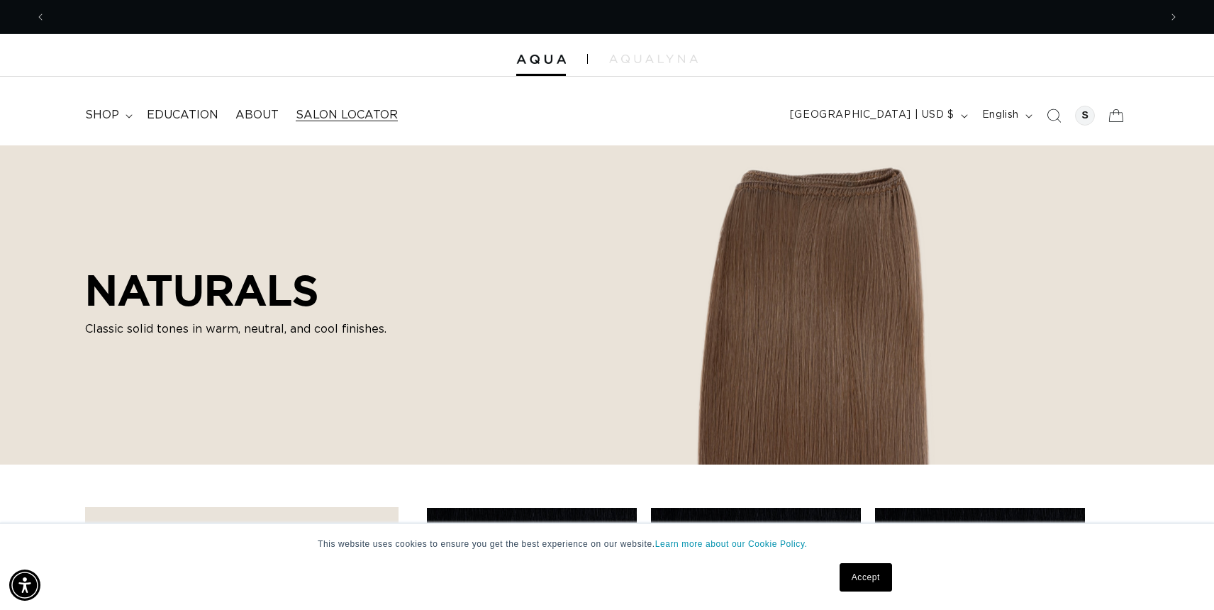
scroll to position [0, 2226]
click at [106, 113] on span "shop" at bounding box center [102, 115] width 34 height 15
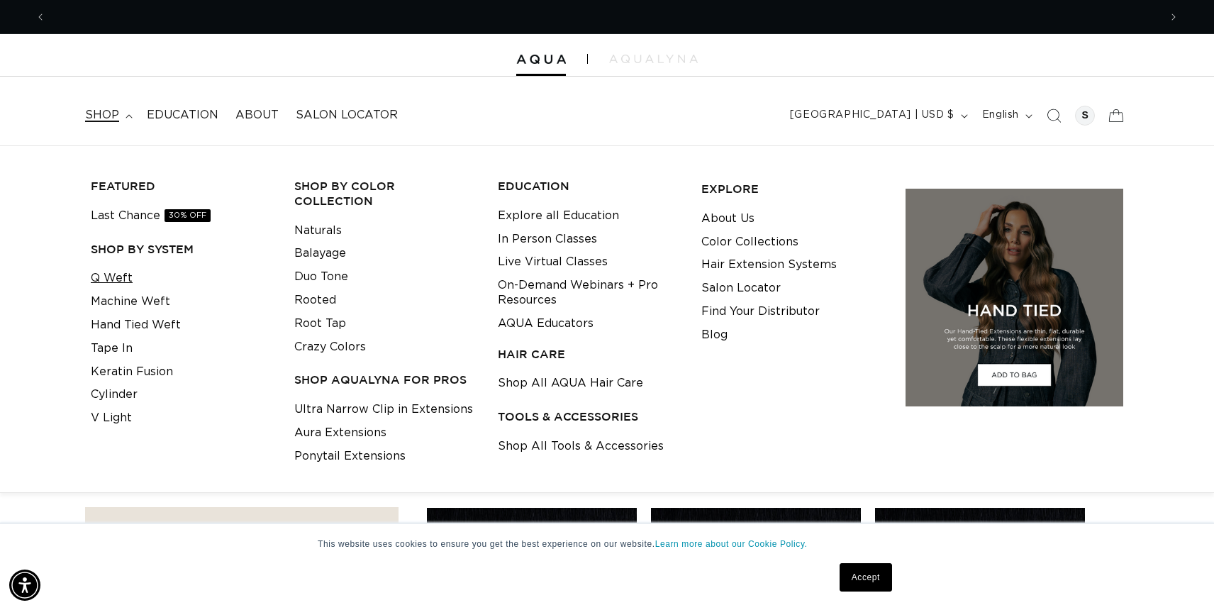
click at [116, 274] on link "Q Weft" at bounding box center [112, 278] width 42 height 23
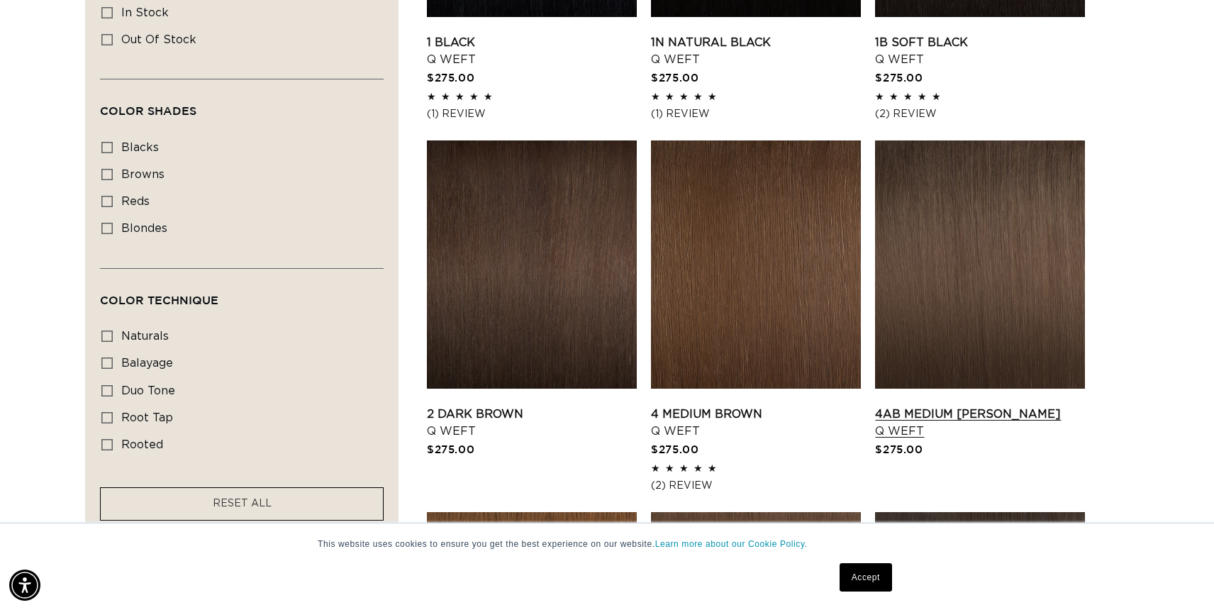
scroll to position [766, 0]
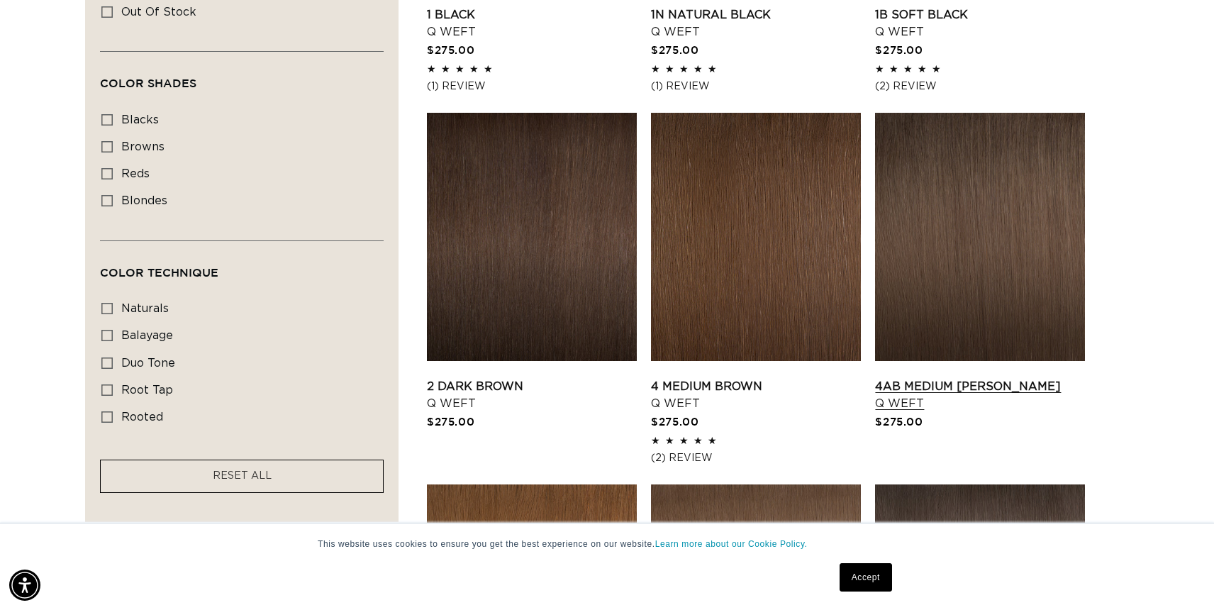
click at [1020, 378] on link "4AB Medium Ash Brown Q Weft" at bounding box center [980, 395] width 210 height 34
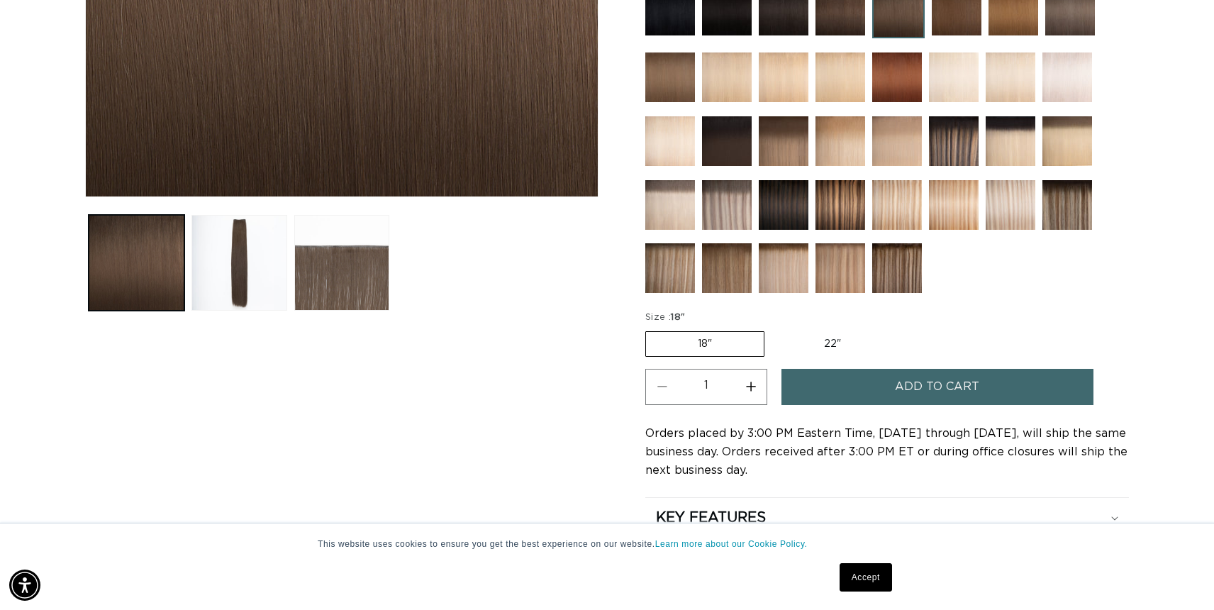
scroll to position [491, 0]
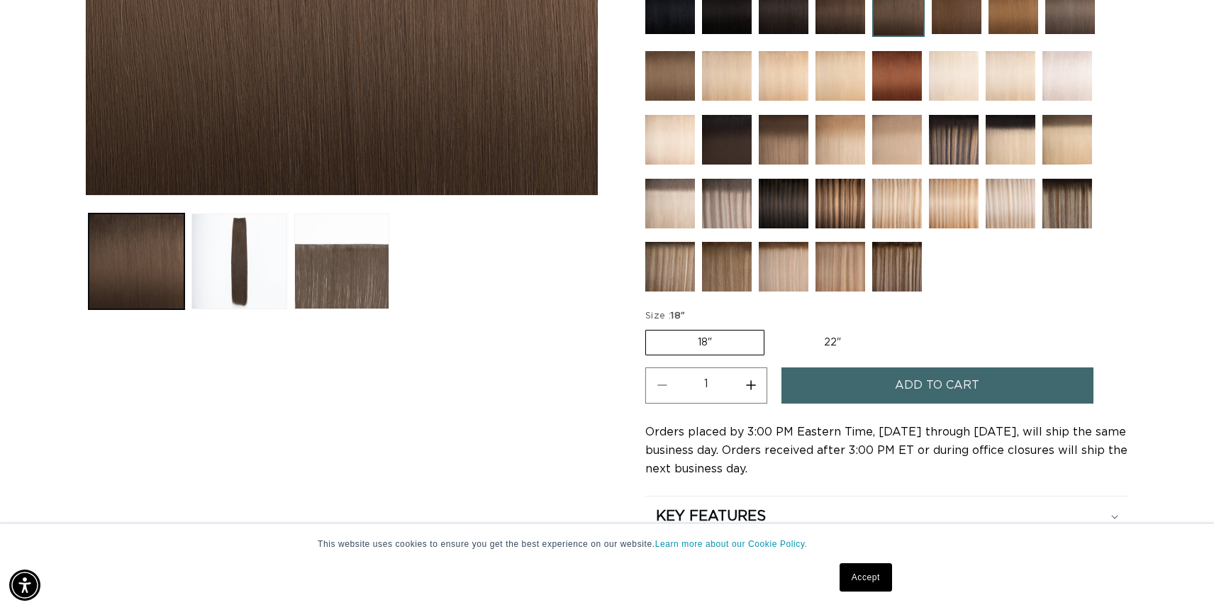
click at [894, 367] on button "Add to cart" at bounding box center [937, 385] width 312 height 36
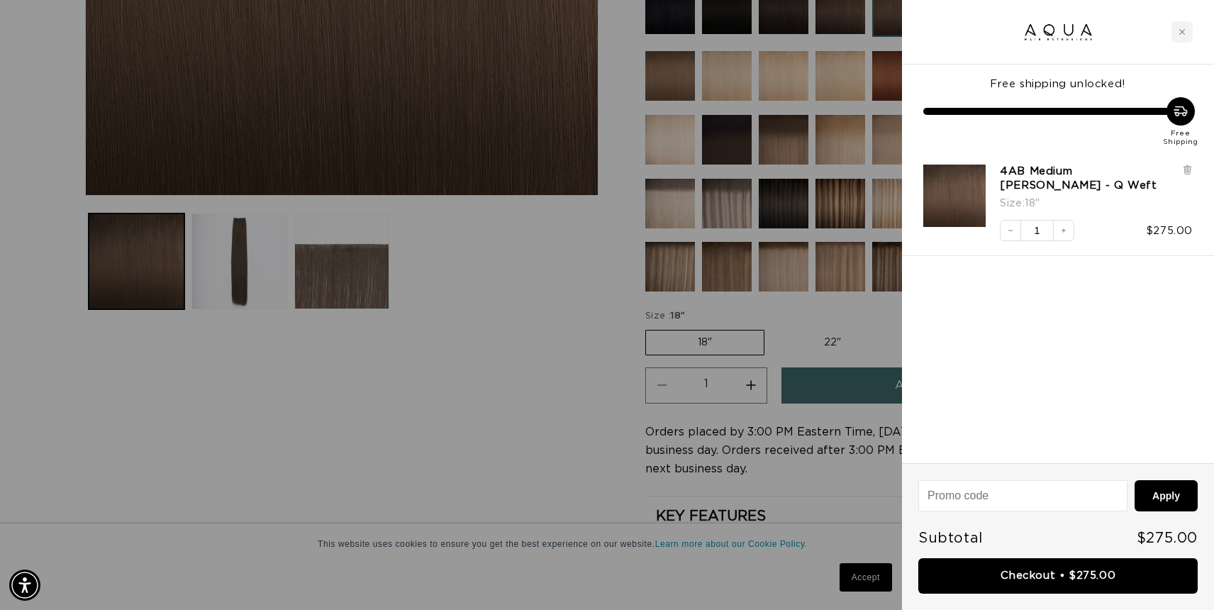
scroll to position [0, 2226]
click at [1176, 32] on div "Close cart" at bounding box center [1181, 31] width 21 height 21
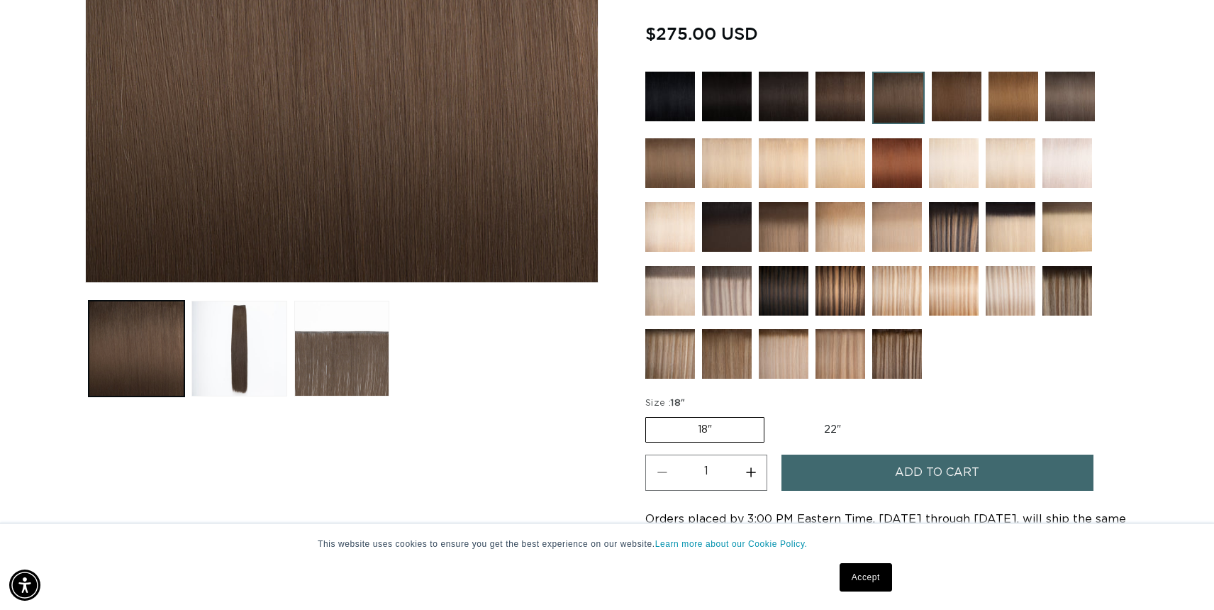
scroll to position [0, 0]
click at [899, 72] on img at bounding box center [898, 98] width 52 height 52
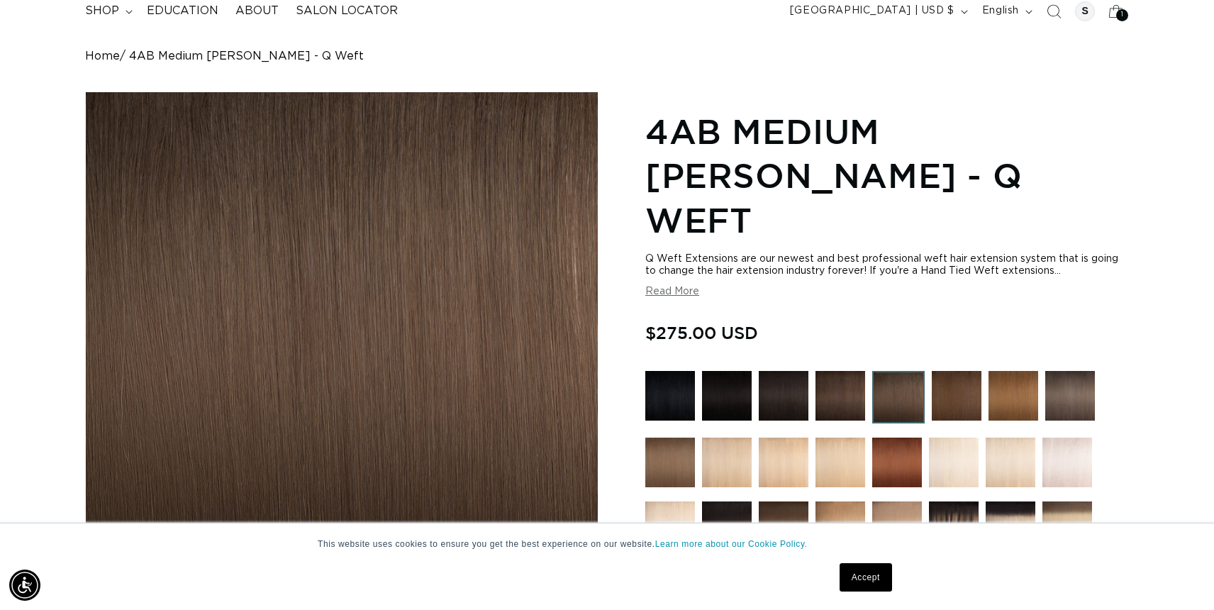
scroll to position [0, 1113]
click at [833, 371] on img at bounding box center [840, 396] width 50 height 50
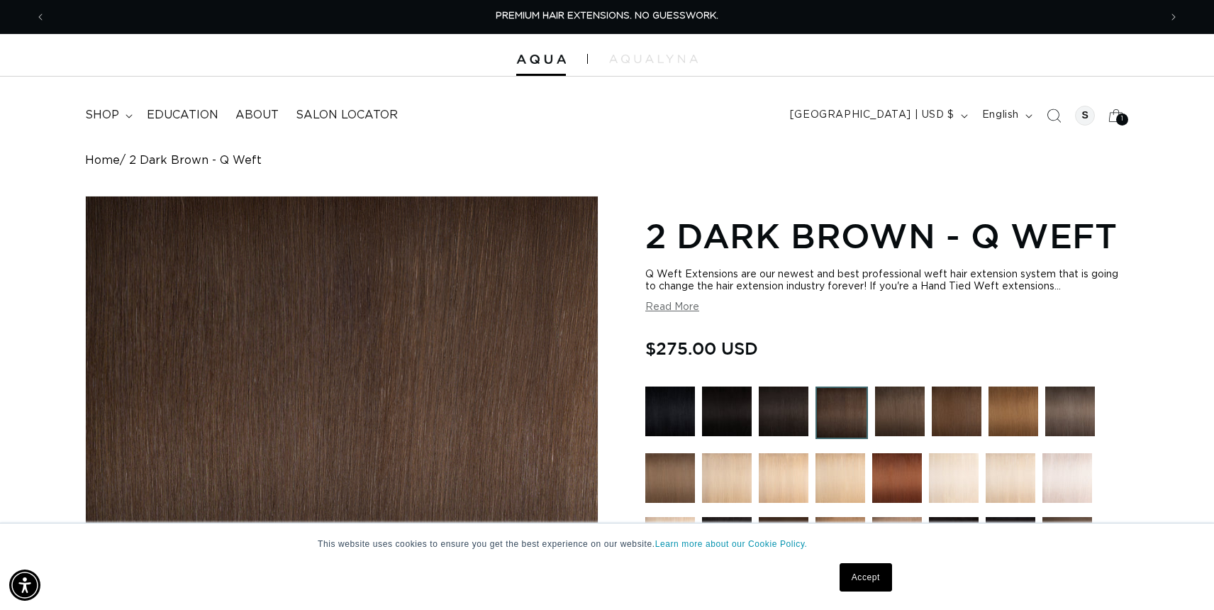
click at [788, 420] on img at bounding box center [784, 411] width 50 height 50
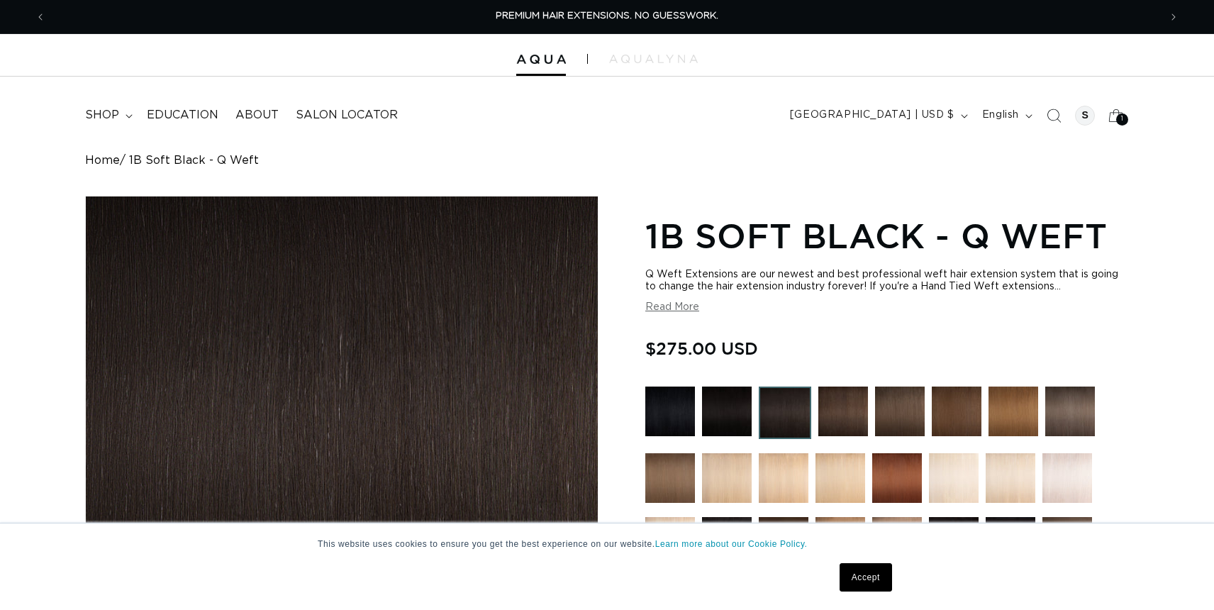
click at [838, 416] on img at bounding box center [843, 411] width 50 height 50
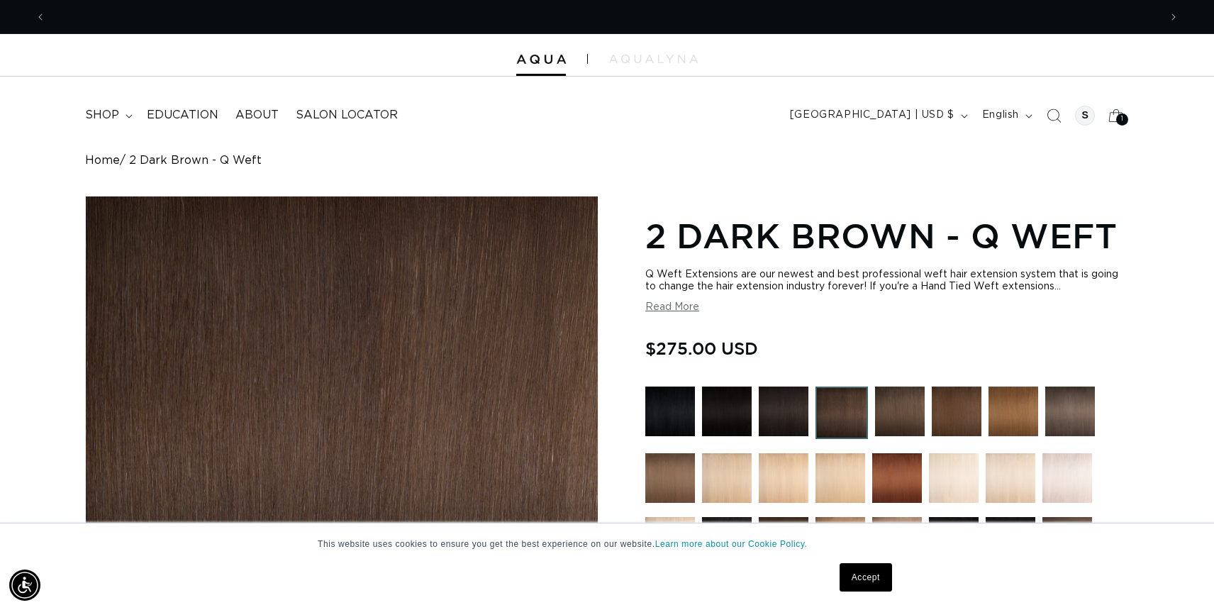
click at [670, 308] on button "Read More" at bounding box center [672, 307] width 54 height 12
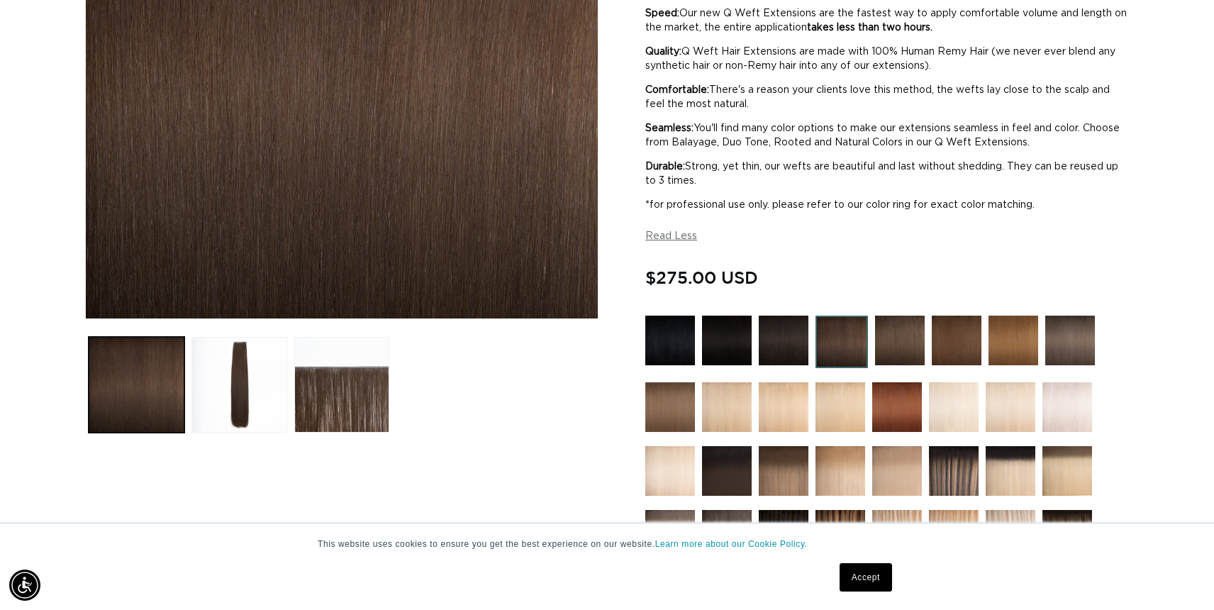
scroll to position [377, 0]
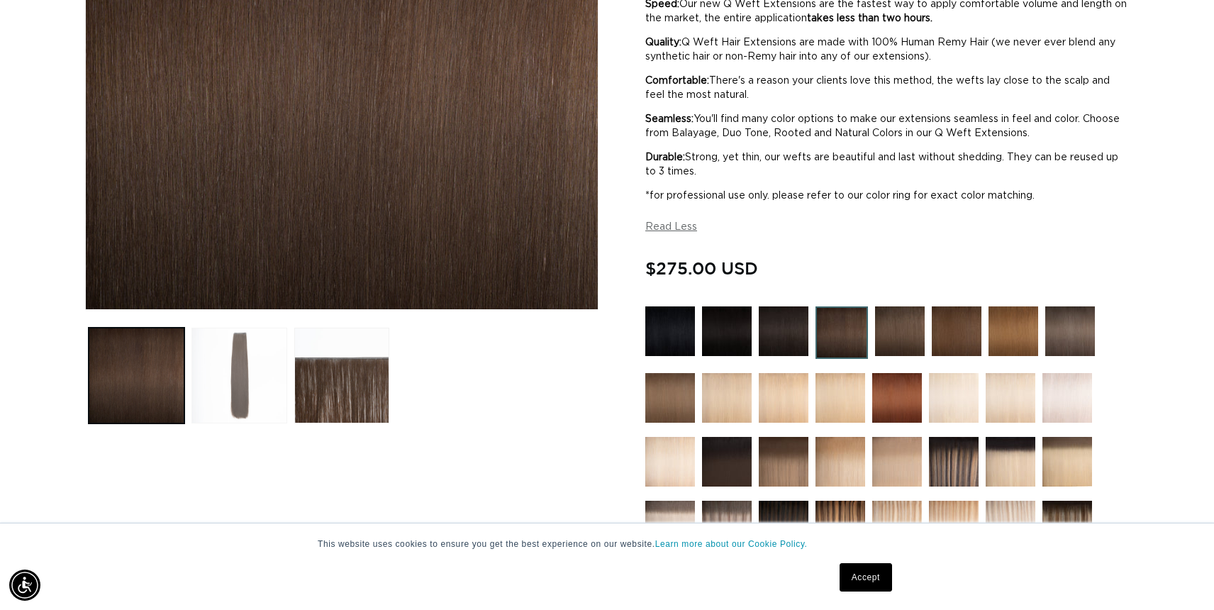
click at [233, 378] on button "Load image 2 in gallery view" at bounding box center [239, 376] width 96 height 96
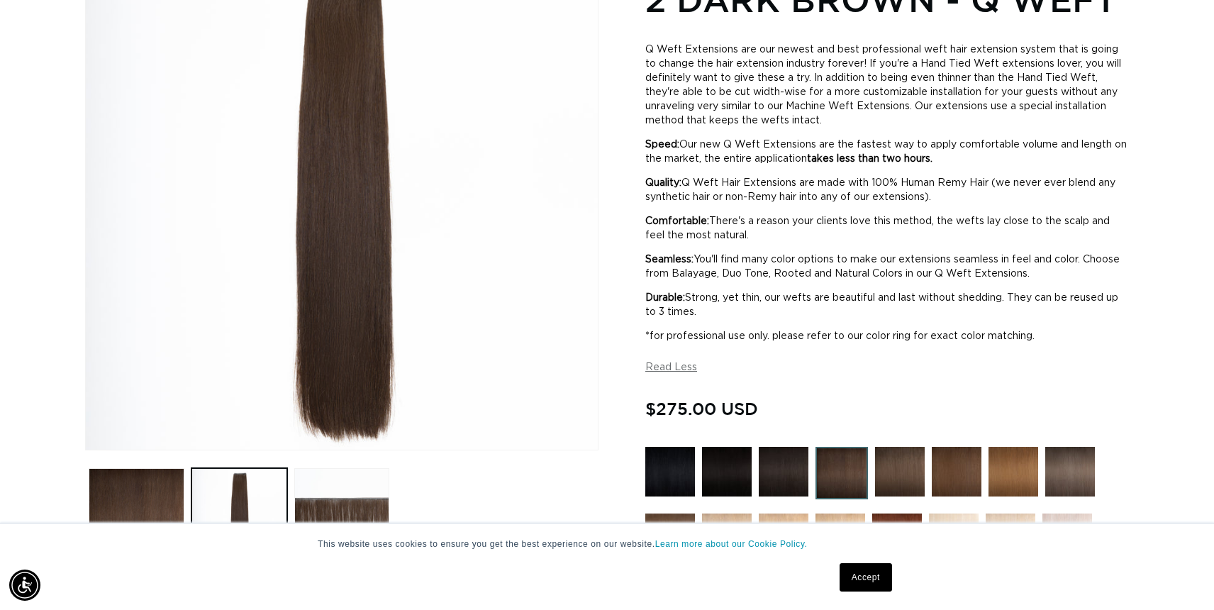
scroll to position [0, 2226]
click at [891, 489] on img at bounding box center [900, 472] width 50 height 50
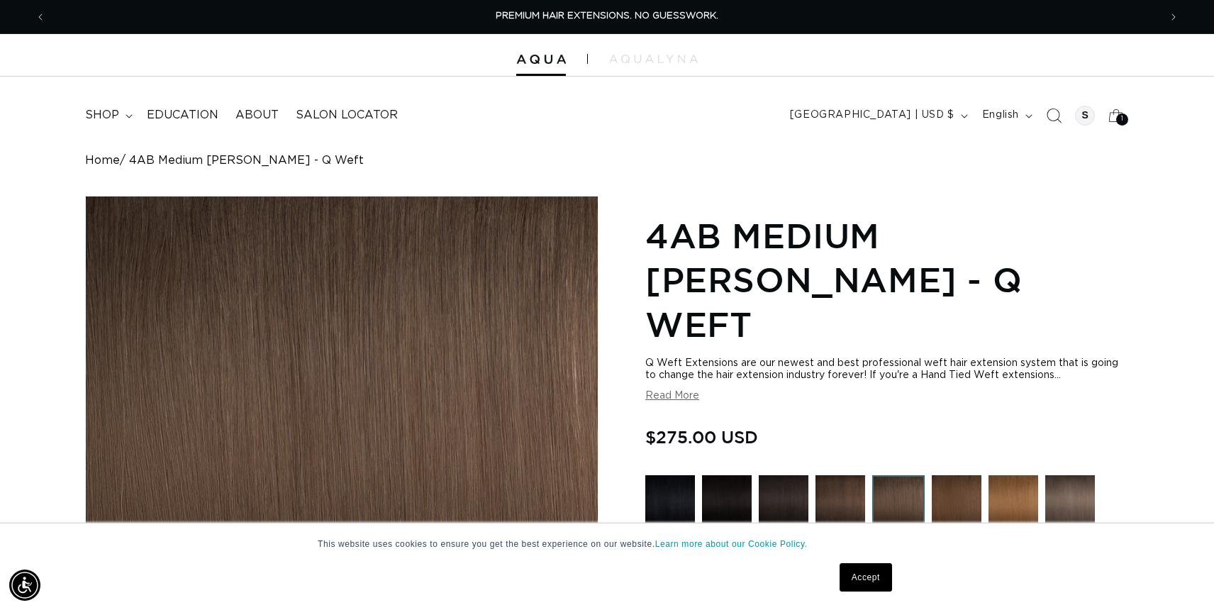
click at [1058, 107] on span "Search" at bounding box center [1053, 115] width 31 height 31
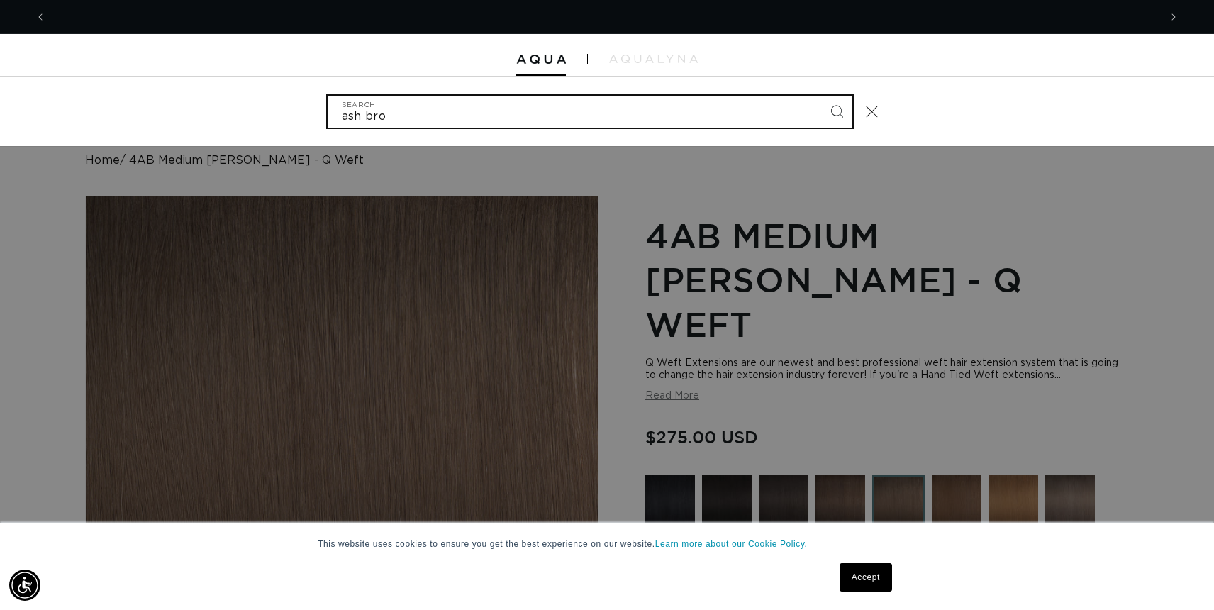
scroll to position [0, 1113]
type input "[PERSON_NAME]"
click at [821, 96] on button "Search" at bounding box center [836, 111] width 31 height 31
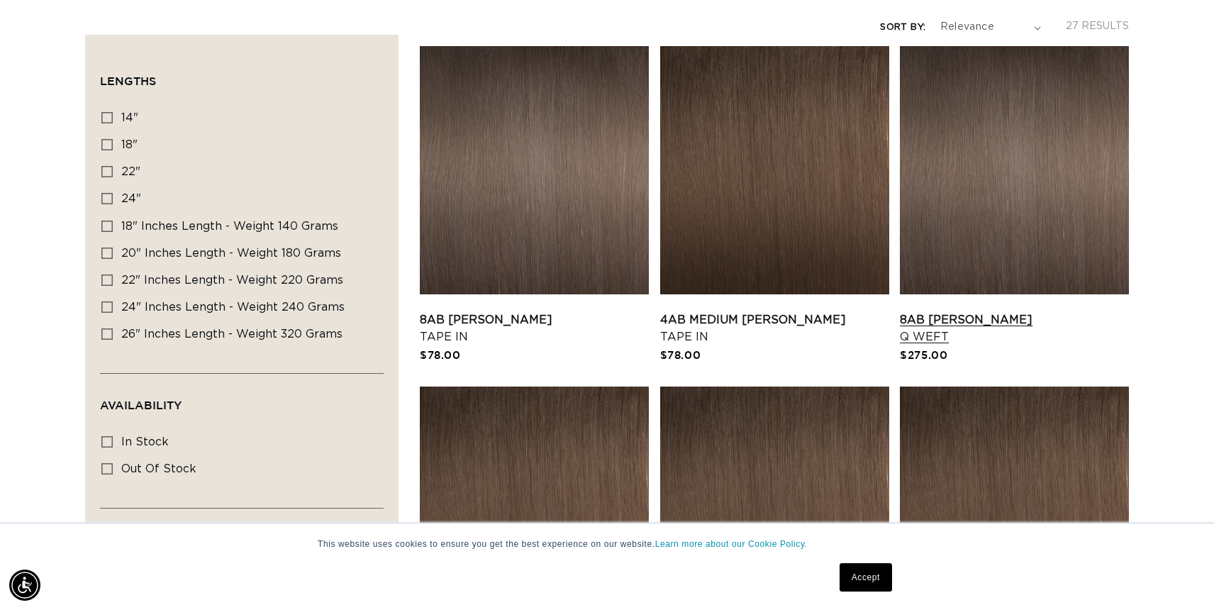
click at [1030, 311] on link "8AB [PERSON_NAME] Q Weft" at bounding box center [1014, 328] width 229 height 34
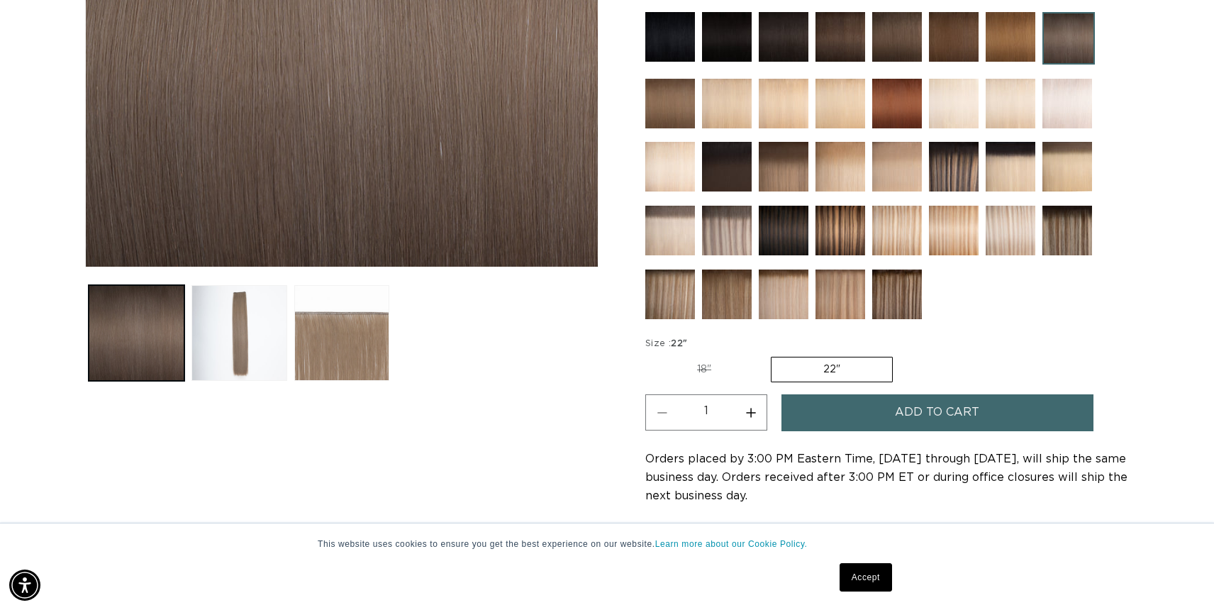
scroll to position [608, 0]
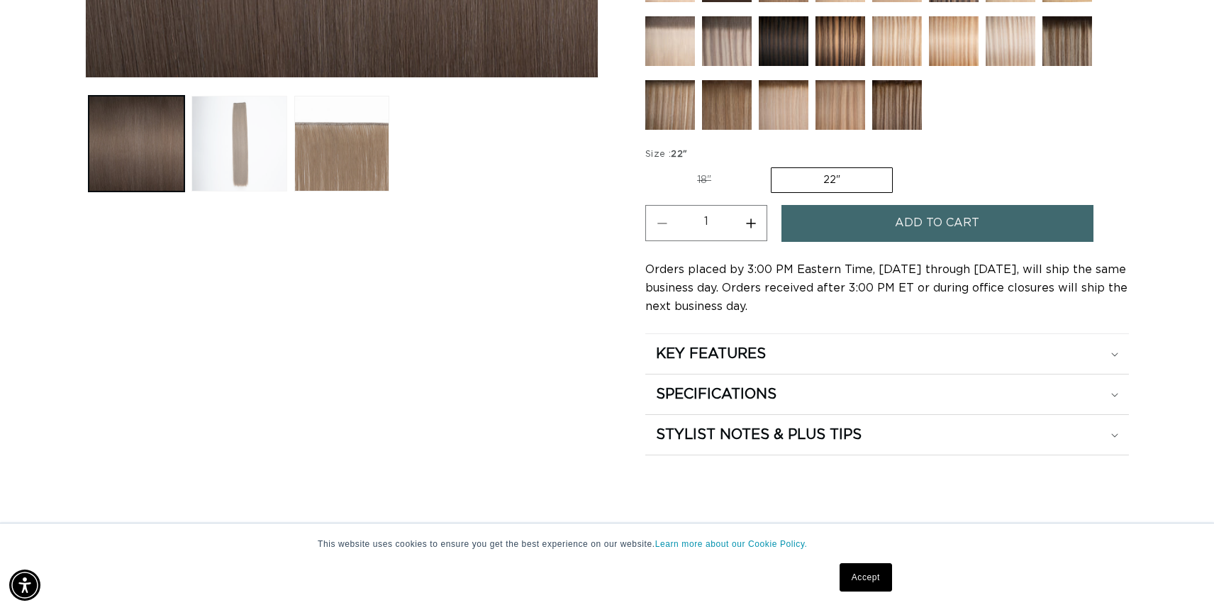
click at [235, 146] on button "Load image 2 in gallery view" at bounding box center [239, 144] width 96 height 96
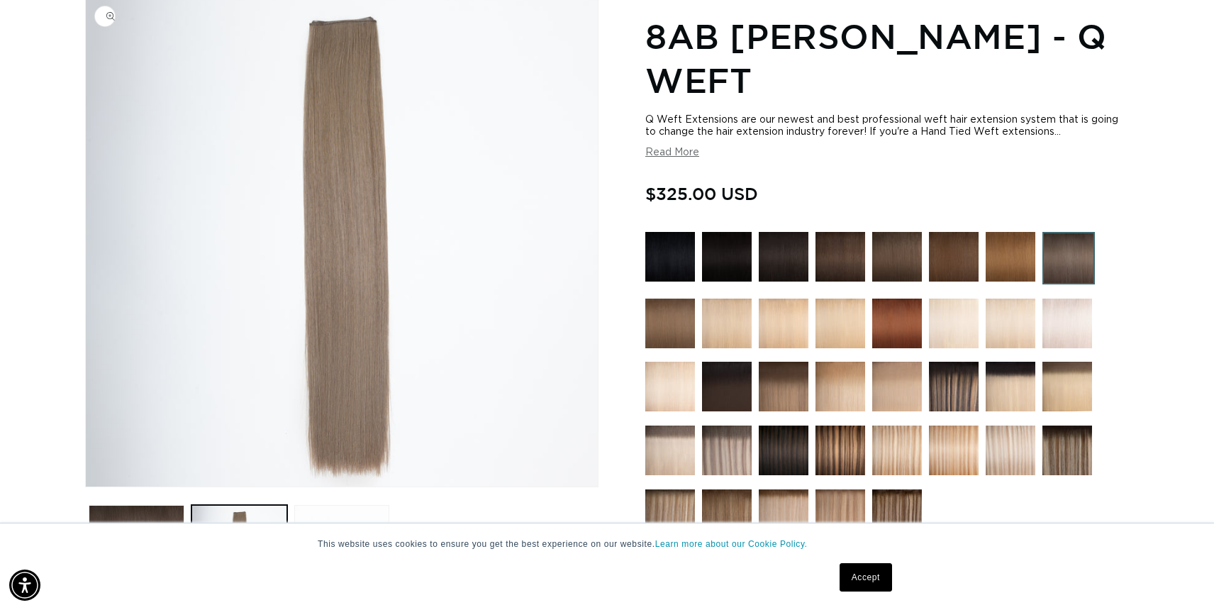
scroll to position [196, 0]
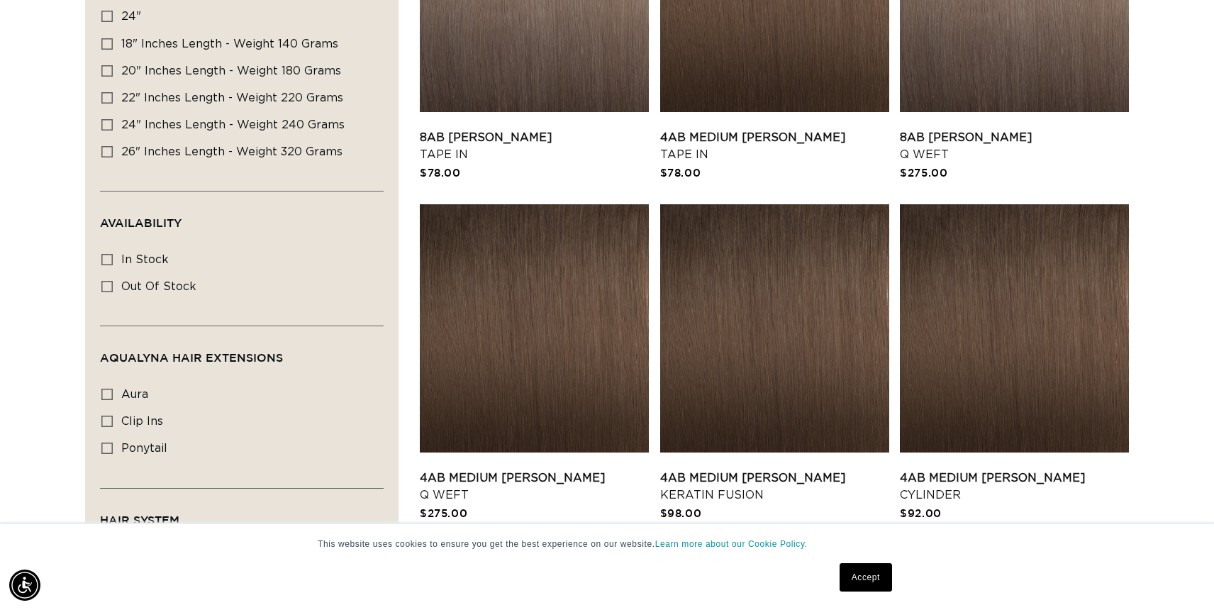
scroll to position [0, 2226]
click at [534, 469] on link "4AB Medium Ash Brown Q Weft" at bounding box center [534, 486] width 229 height 34
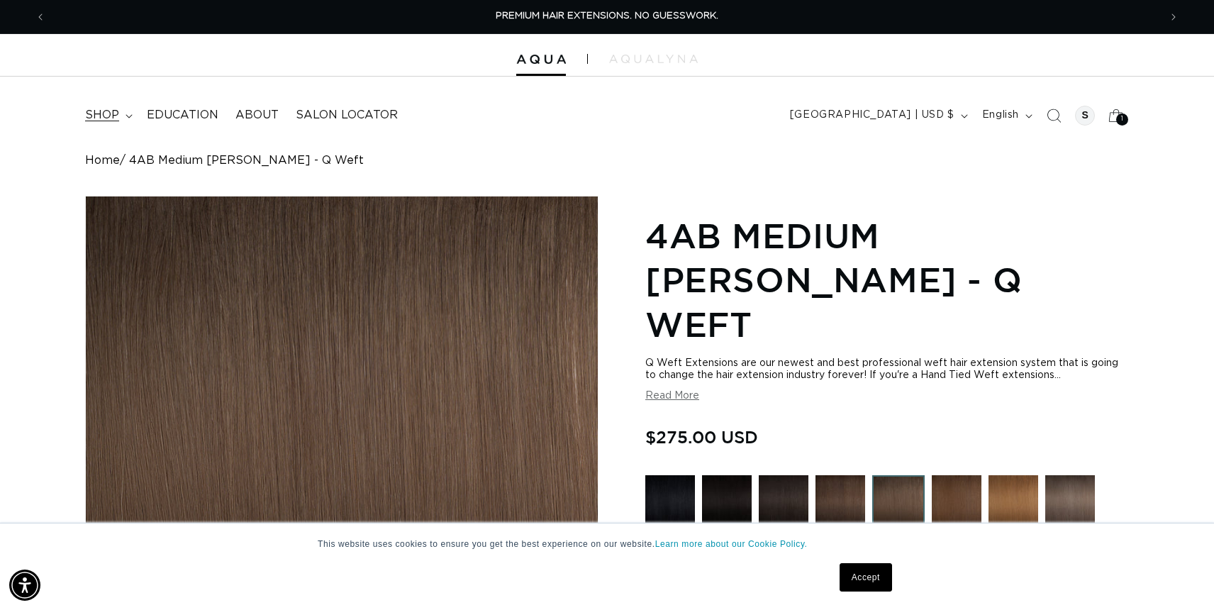
click at [127, 120] on summary "shop" at bounding box center [108, 115] width 62 height 32
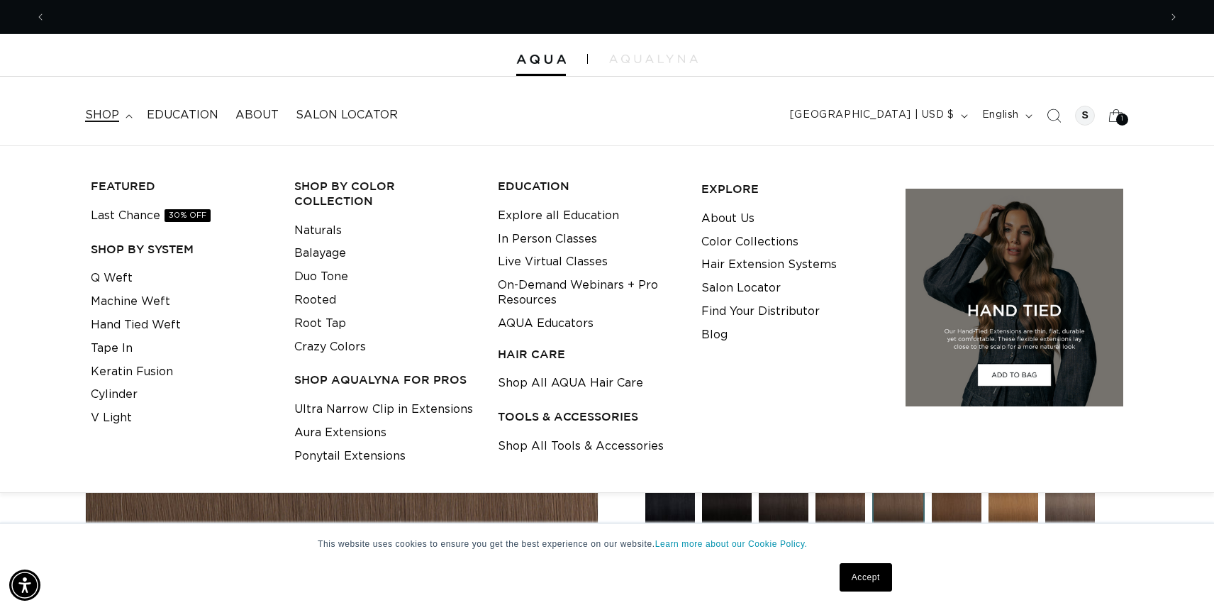
scroll to position [0, 2226]
click at [352, 445] on link "Ponytail Extensions" at bounding box center [349, 456] width 111 height 23
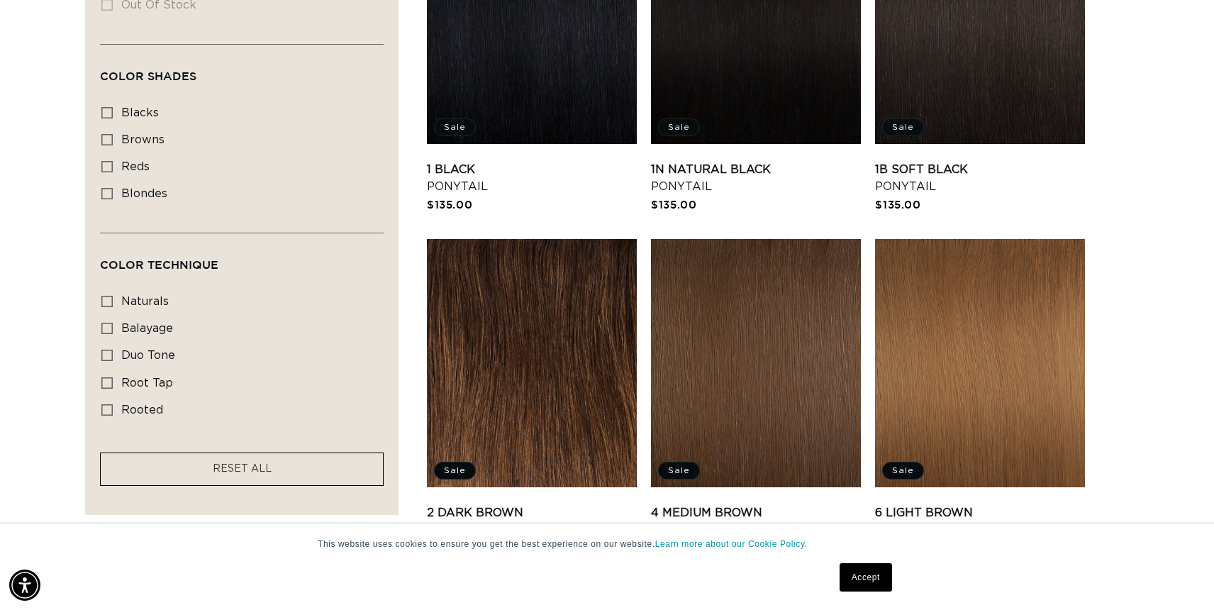
scroll to position [0, 1113]
click at [102, 139] on rect at bounding box center [107, 140] width 10 height 10
click at [102, 139] on input "browns browns (15 products)" at bounding box center [106, 139] width 11 height 11
checkbox input "true"
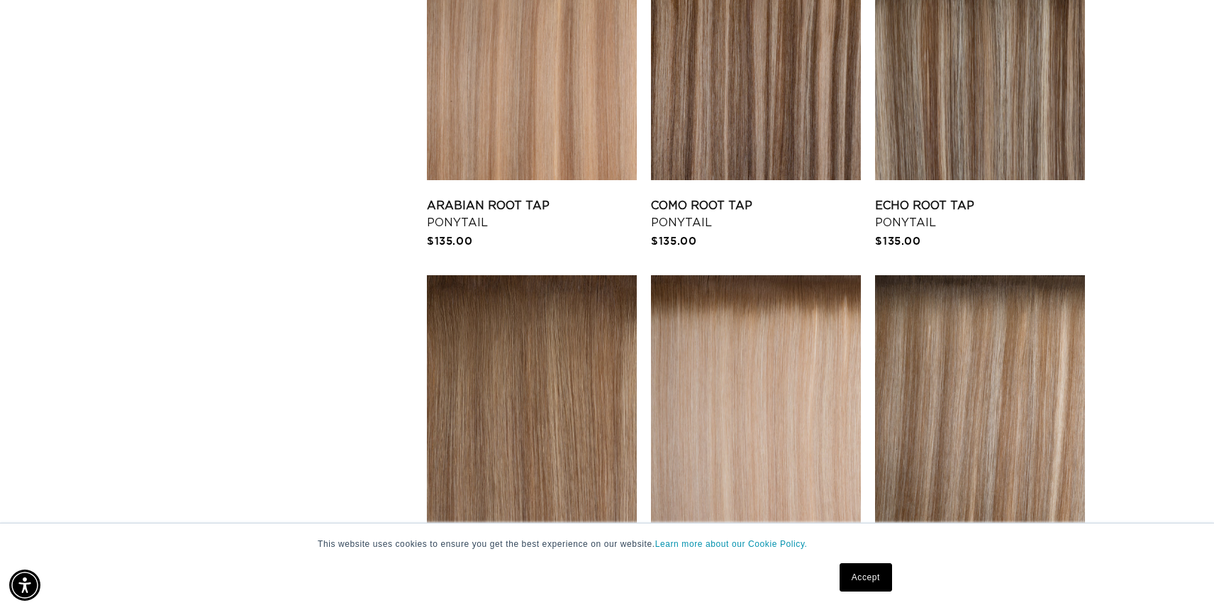
scroll to position [1647, 0]
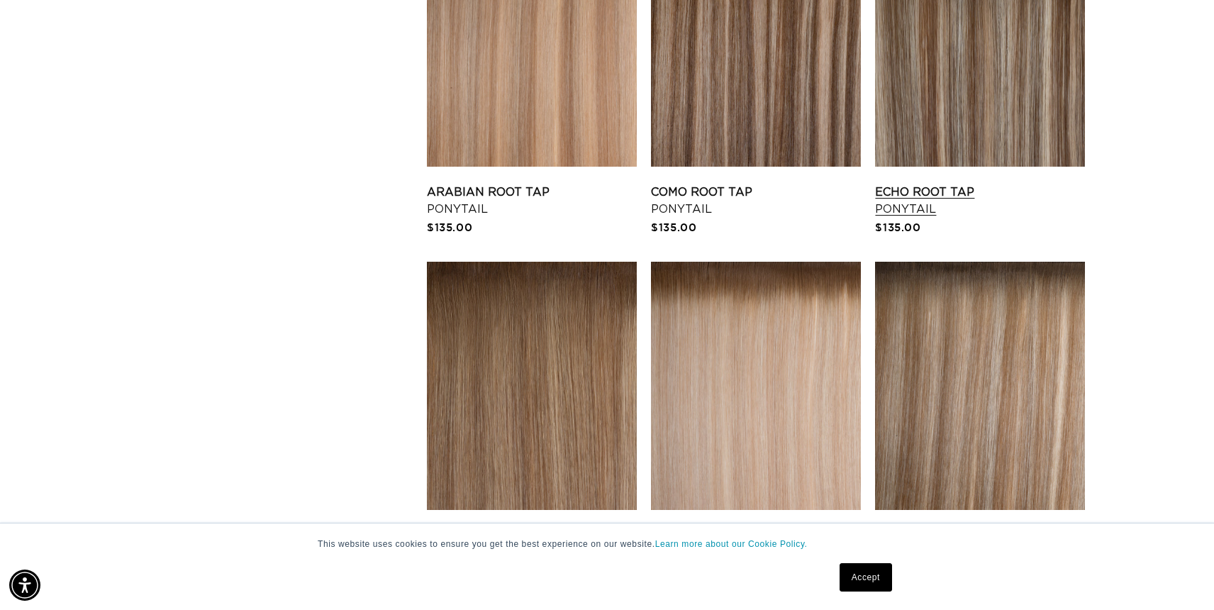
click at [988, 184] on link "Echo Root Tap Ponytail" at bounding box center [980, 201] width 210 height 34
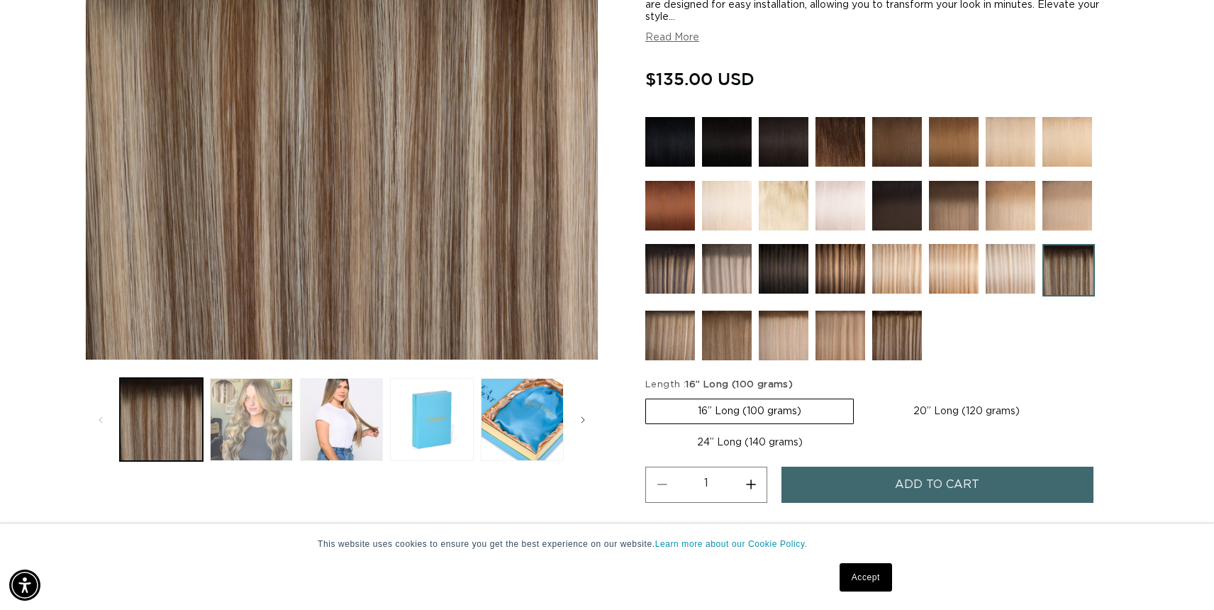
scroll to position [0, 1113]
click at [275, 415] on button "Load image 2 in gallery view" at bounding box center [251, 419] width 83 height 83
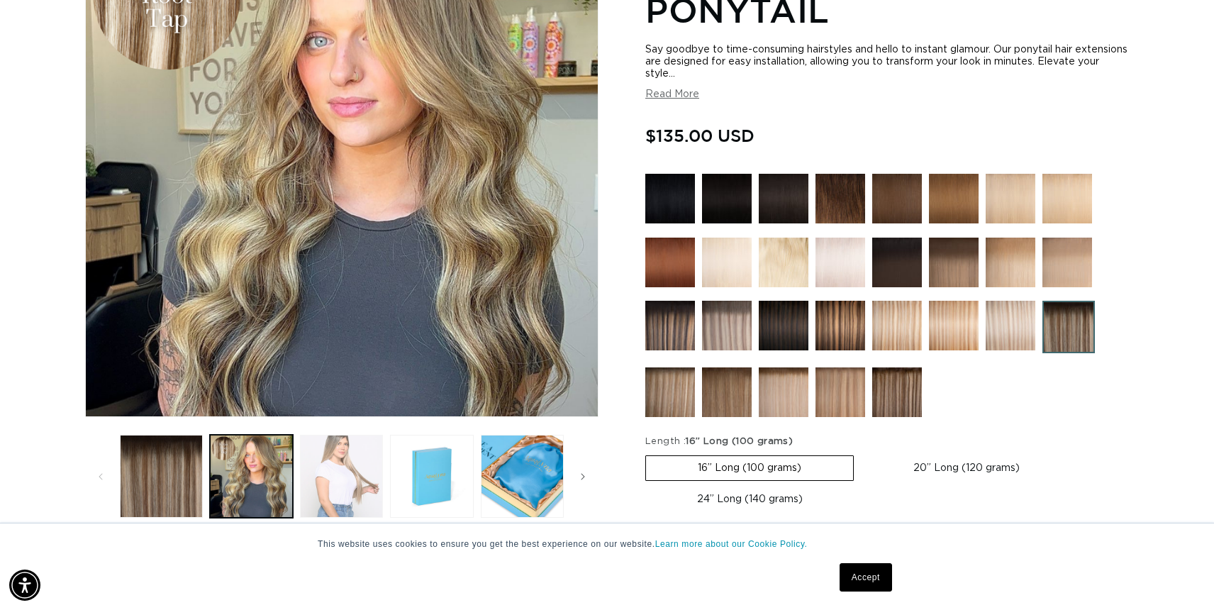
scroll to position [0, 2226]
click at [353, 461] on button "Load image 3 in gallery view" at bounding box center [341, 476] width 83 height 83
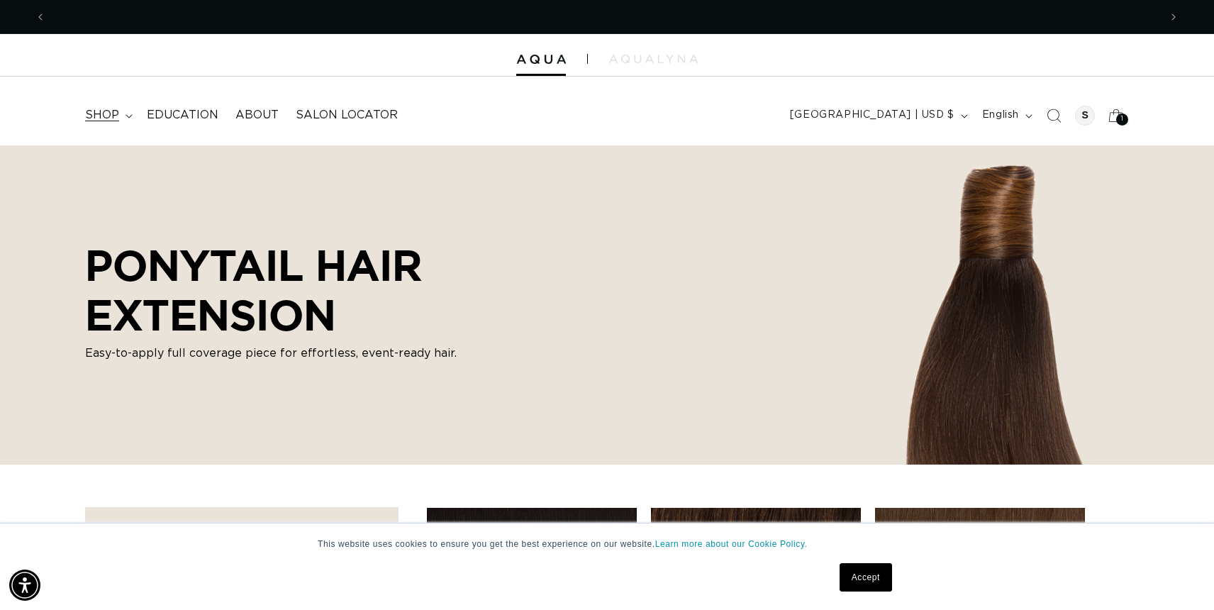
scroll to position [0, 1113]
click at [118, 108] on summary "shop" at bounding box center [108, 115] width 62 height 32
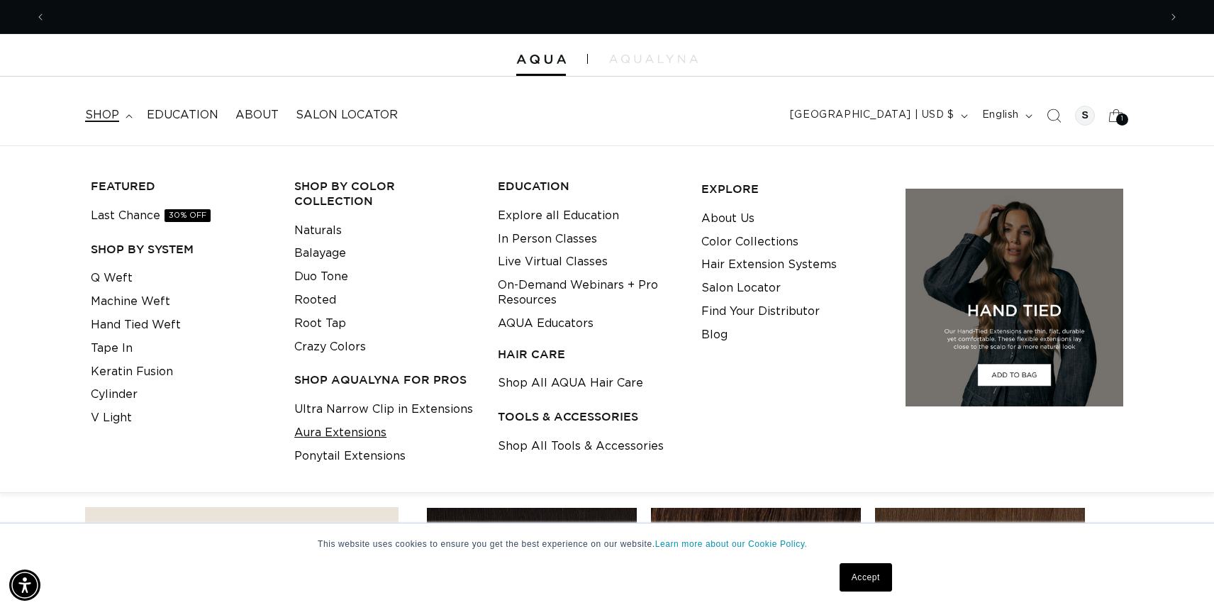
click at [354, 421] on link "Aura Extensions" at bounding box center [340, 432] width 92 height 23
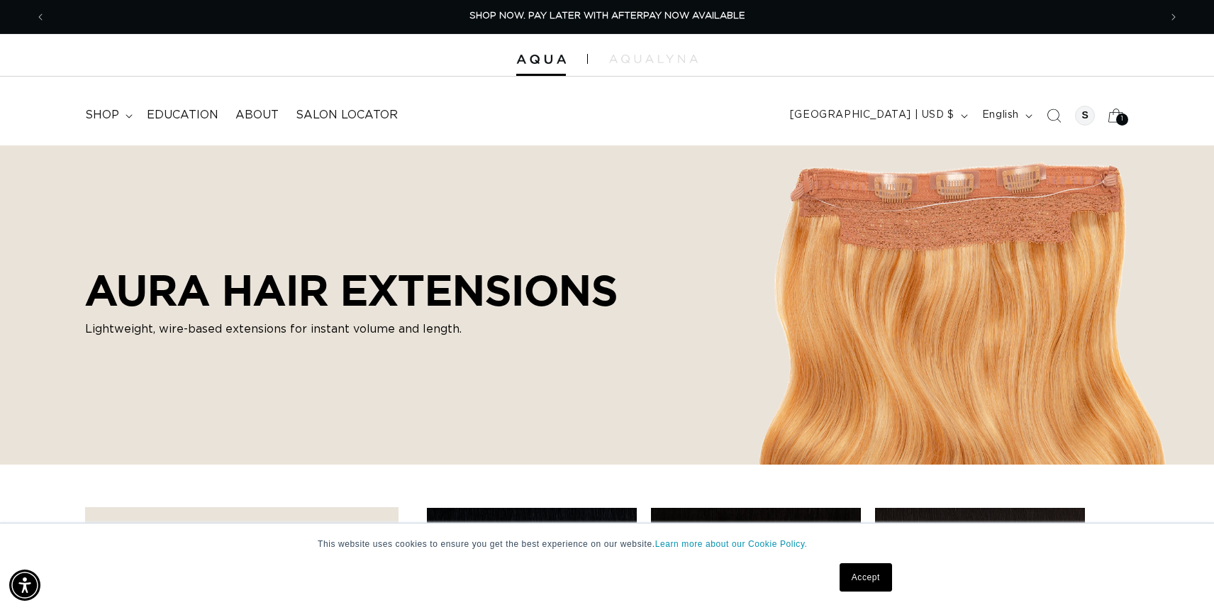
click at [1117, 113] on icon at bounding box center [1115, 115] width 33 height 33
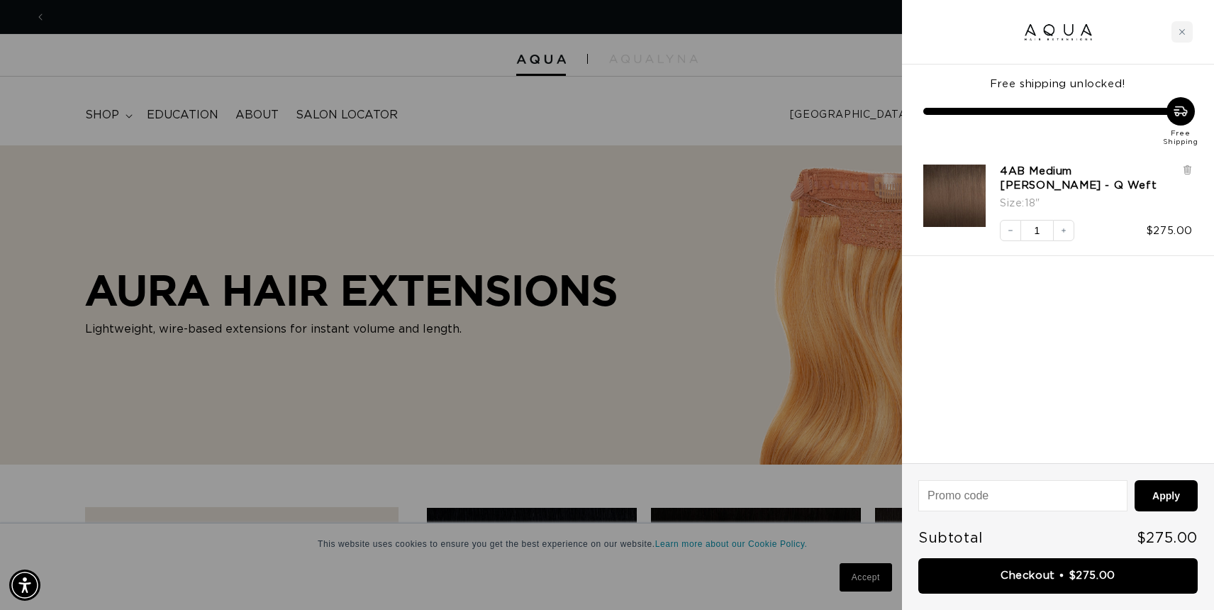
scroll to position [0, 2226]
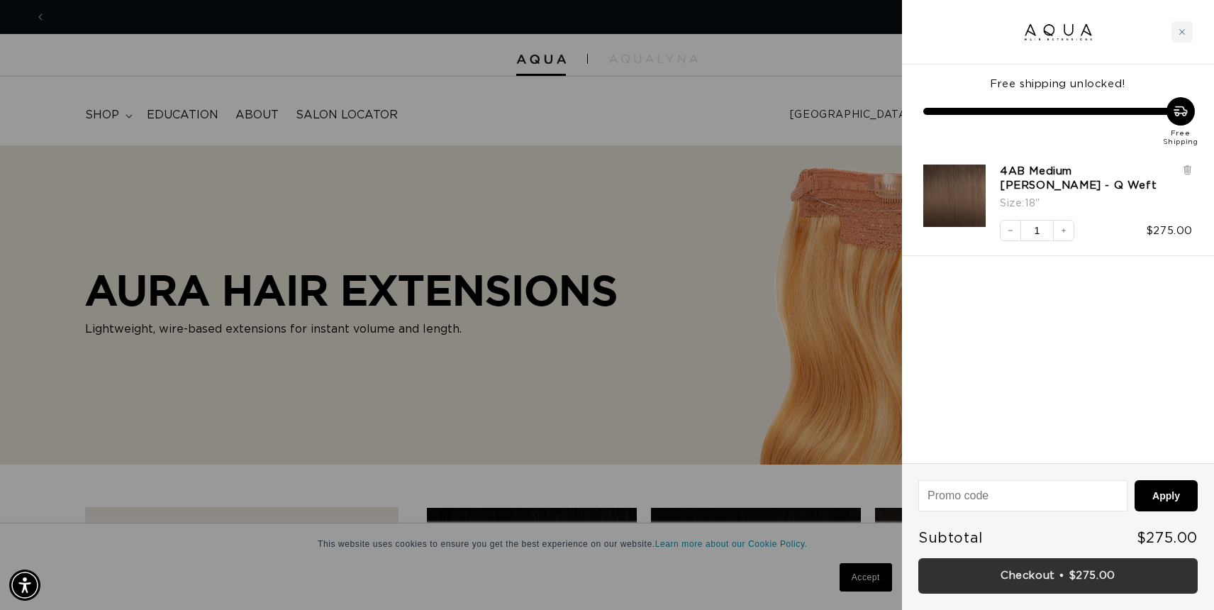
click at [1022, 574] on link "Checkout • $275.00" at bounding box center [1057, 576] width 279 height 36
